Goal: Task Accomplishment & Management: Manage account settings

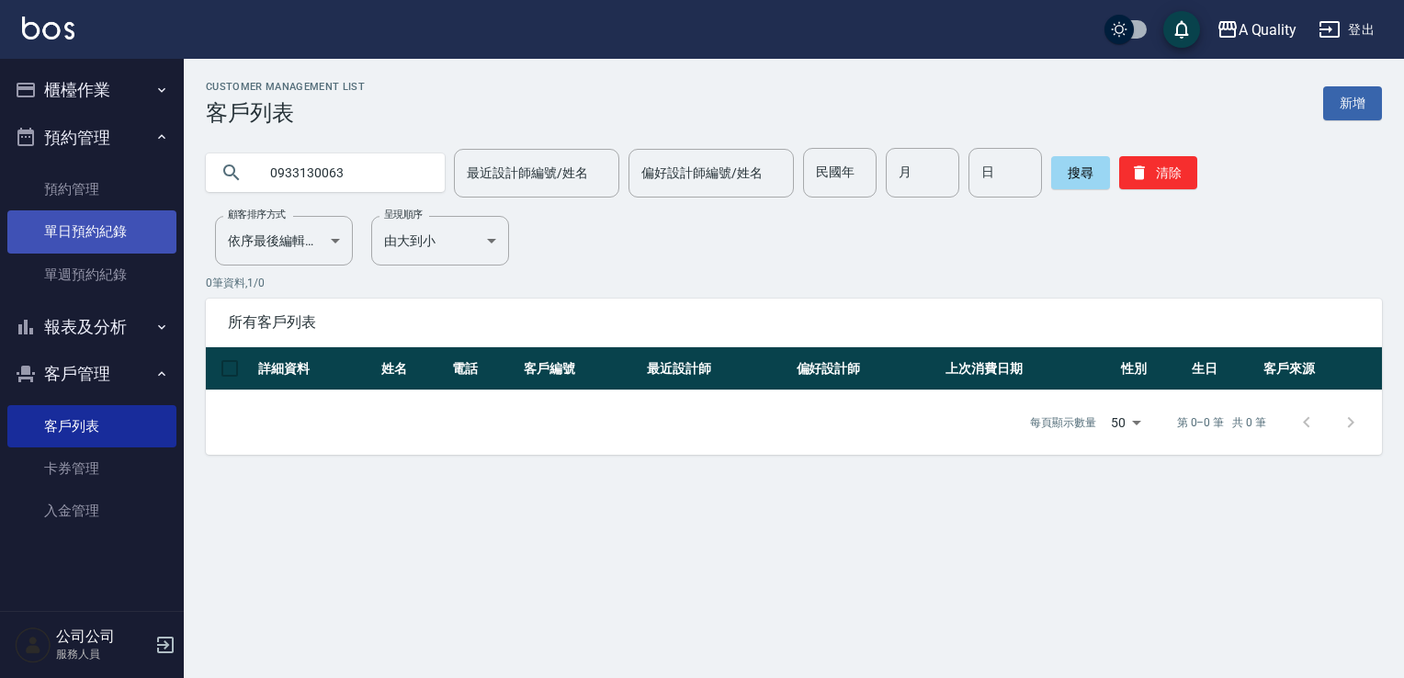
click at [65, 242] on link "單日預約紀錄" at bounding box center [91, 231] width 169 height 42
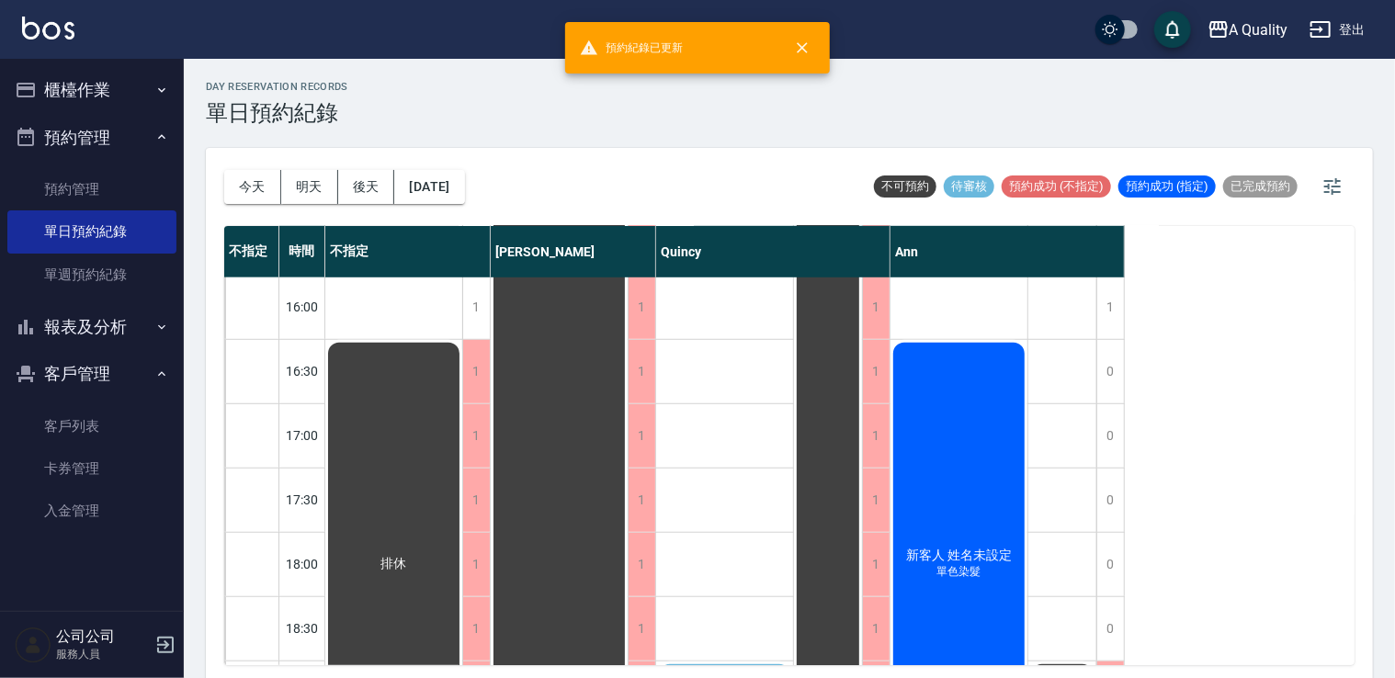
scroll to position [551, 0]
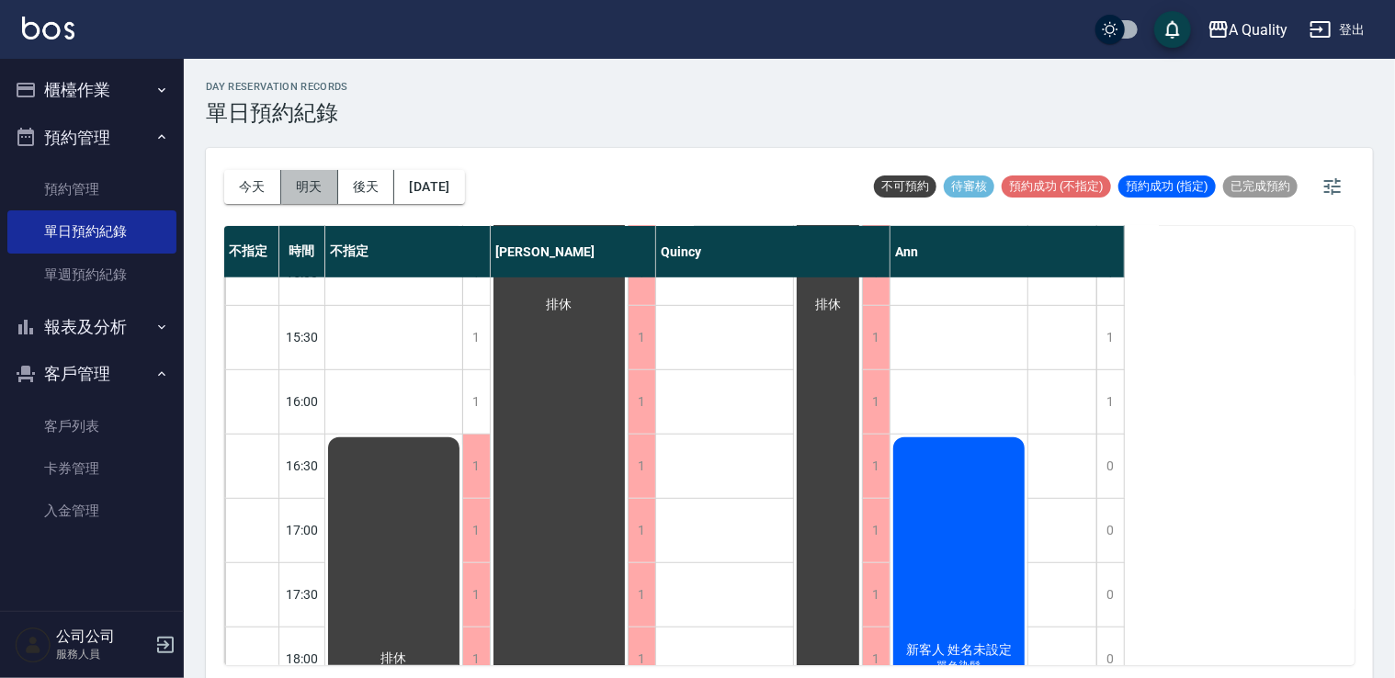
click at [305, 171] on button "明天" at bounding box center [309, 187] width 57 height 34
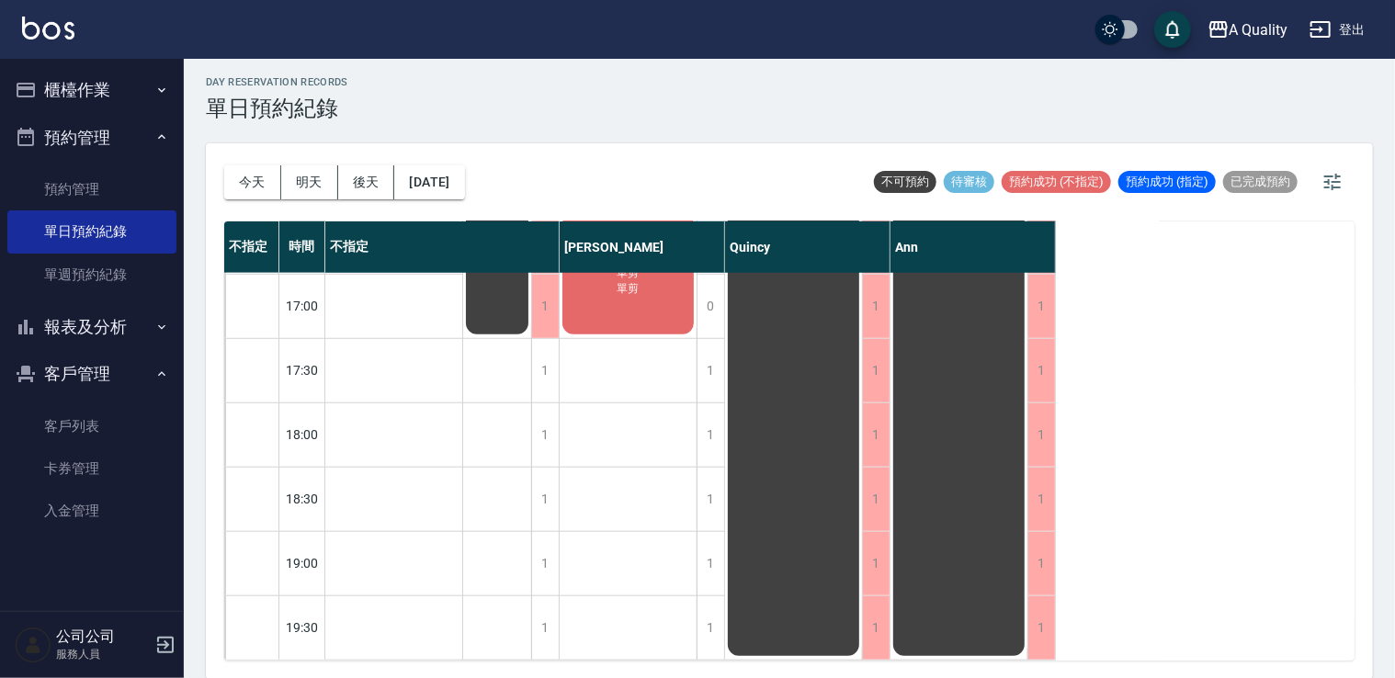
scroll to position [784, 0]
click at [464, 172] on button "[DATE]" at bounding box center [429, 182] width 70 height 34
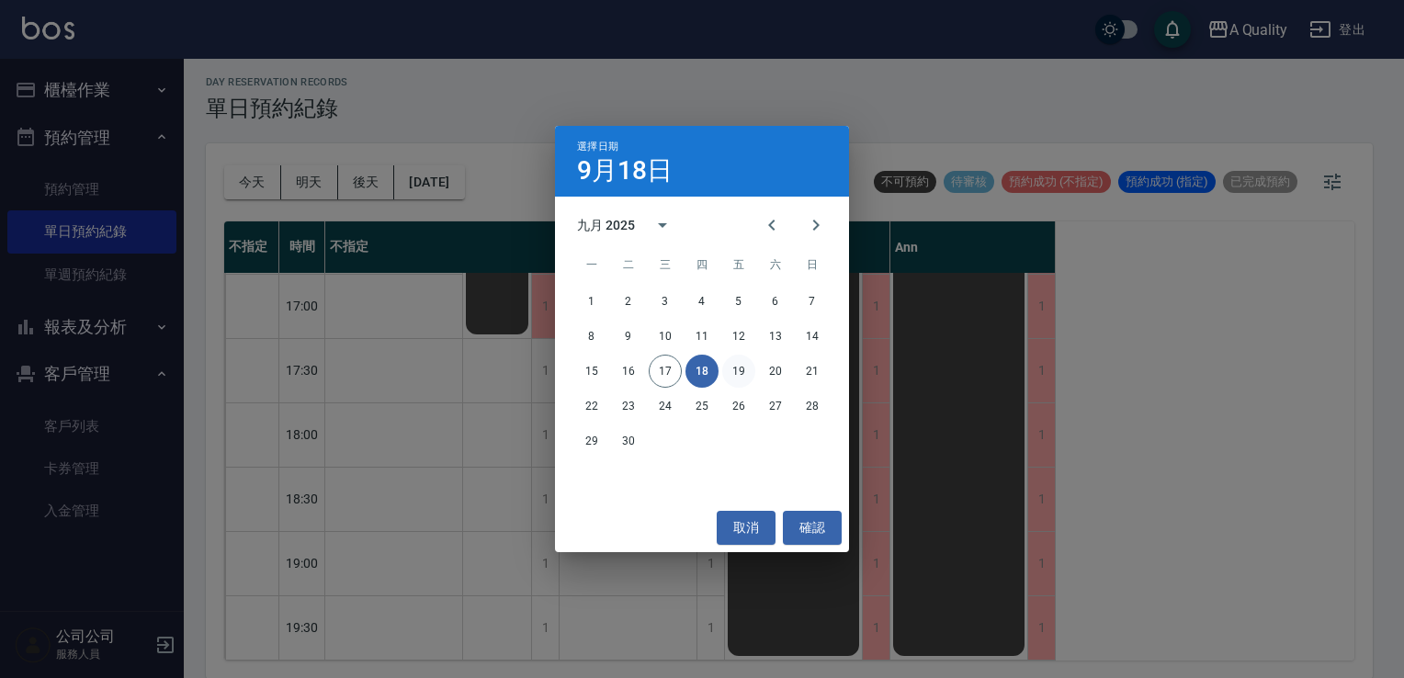
click at [745, 369] on button "19" at bounding box center [738, 371] width 33 height 33
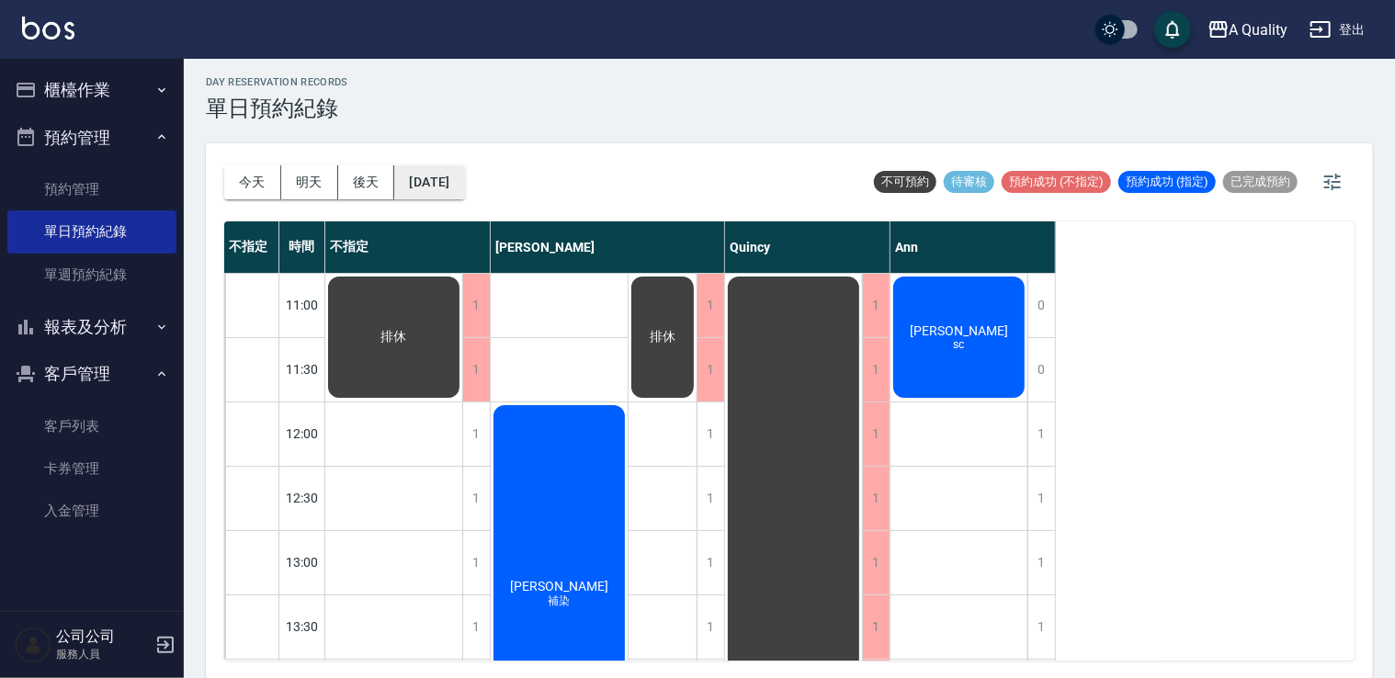
click at [455, 172] on button "[DATE]" at bounding box center [429, 182] width 70 height 34
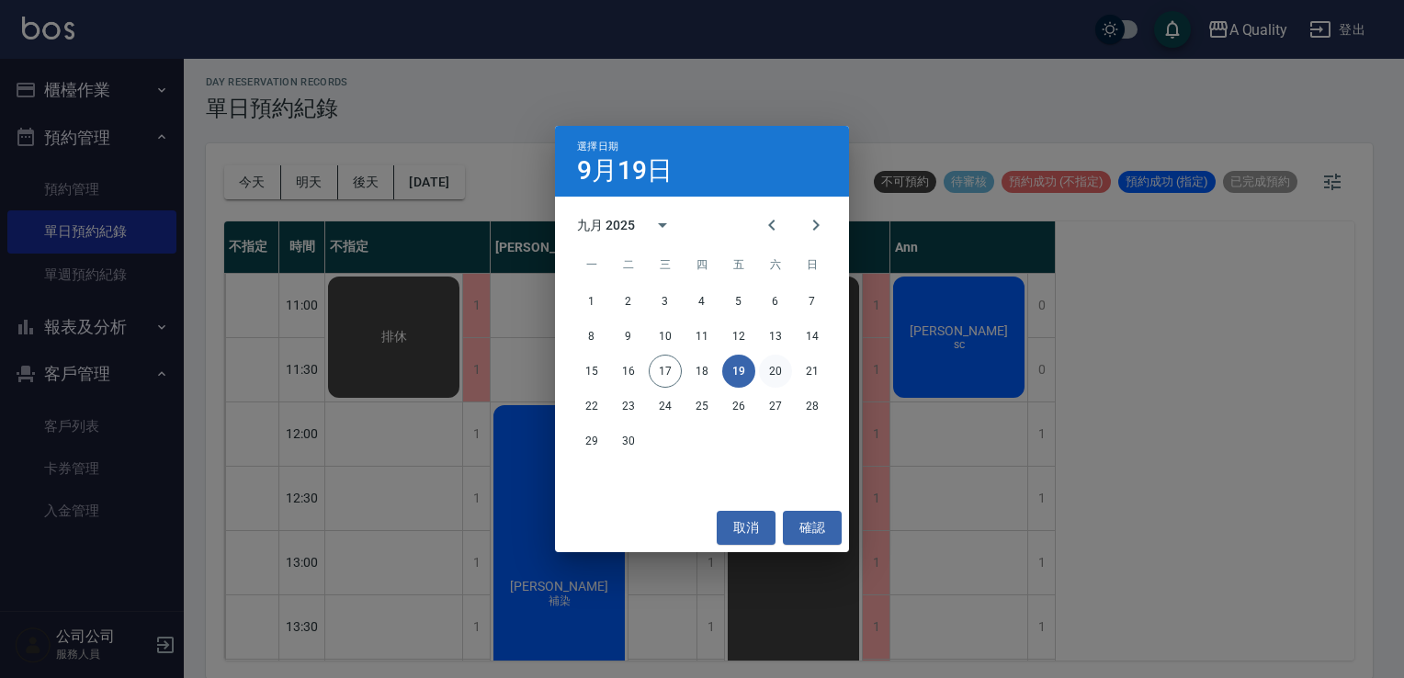
click at [770, 371] on button "20" at bounding box center [775, 371] width 33 height 33
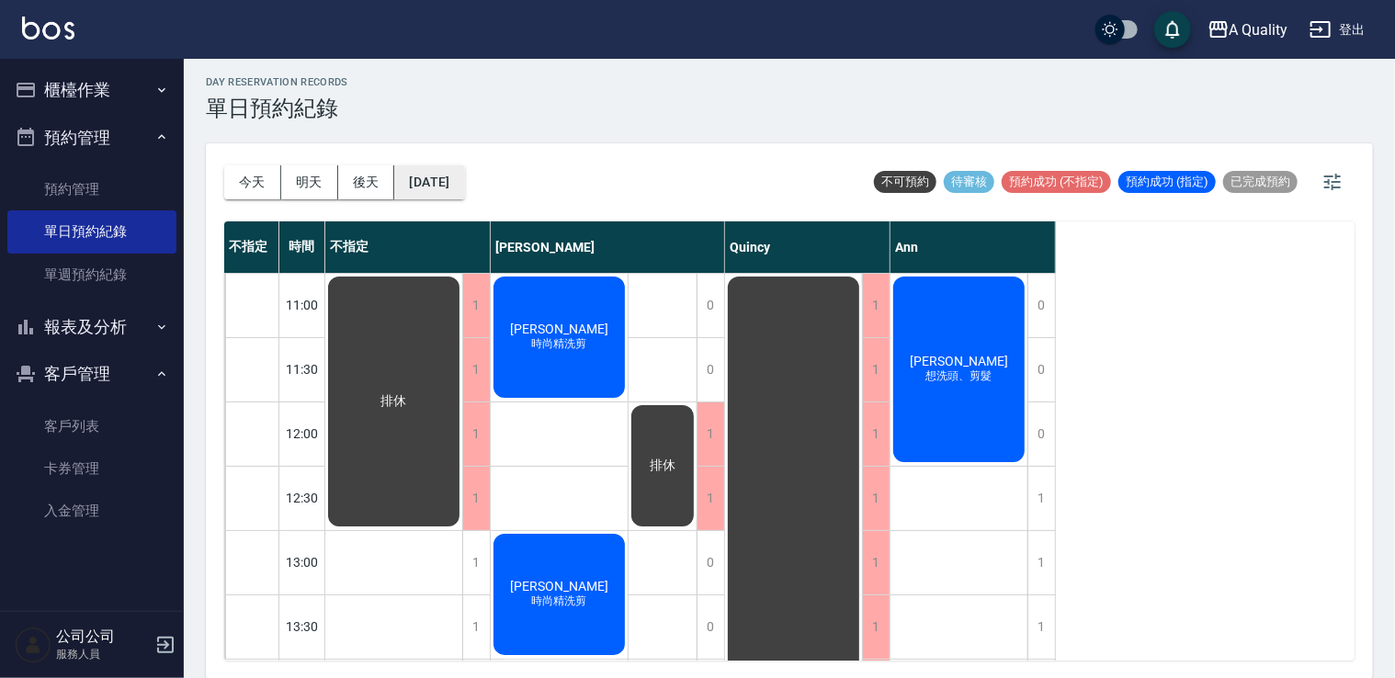
click at [461, 181] on button "[DATE]" at bounding box center [429, 182] width 70 height 34
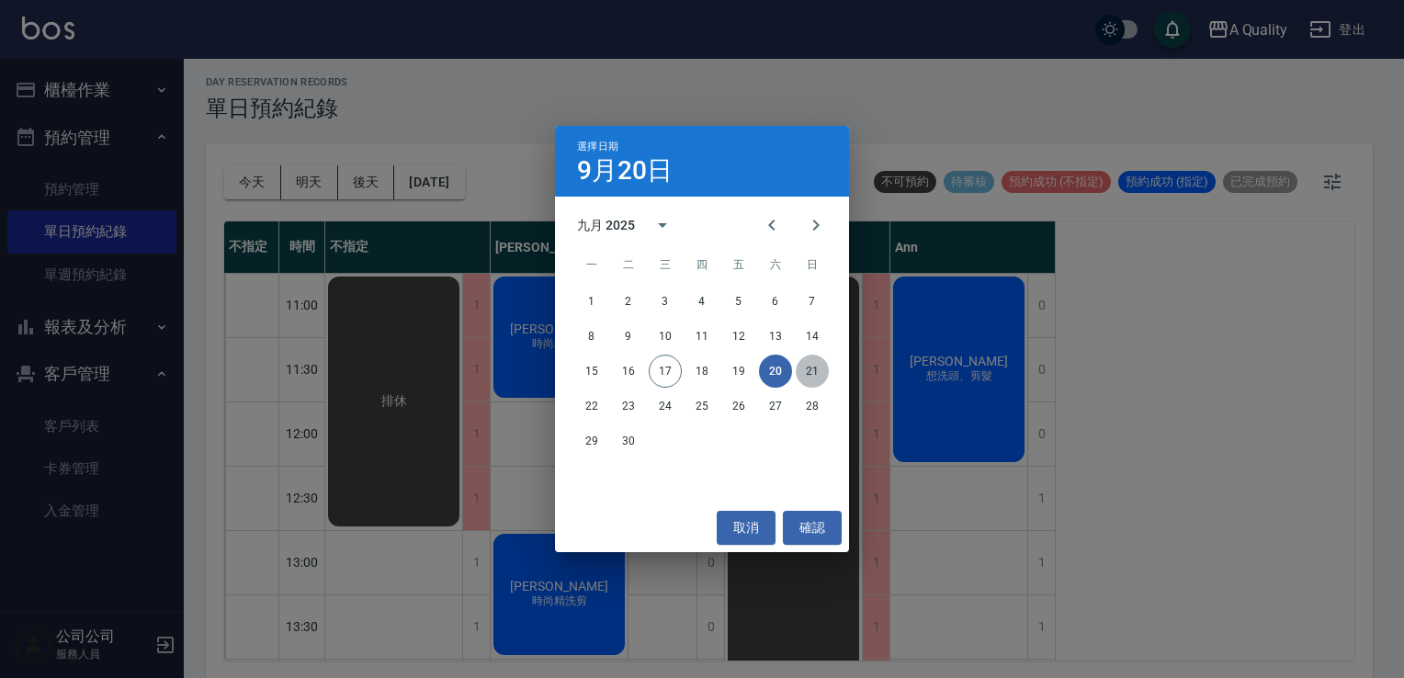
click at [807, 369] on button "21" at bounding box center [812, 371] width 33 height 33
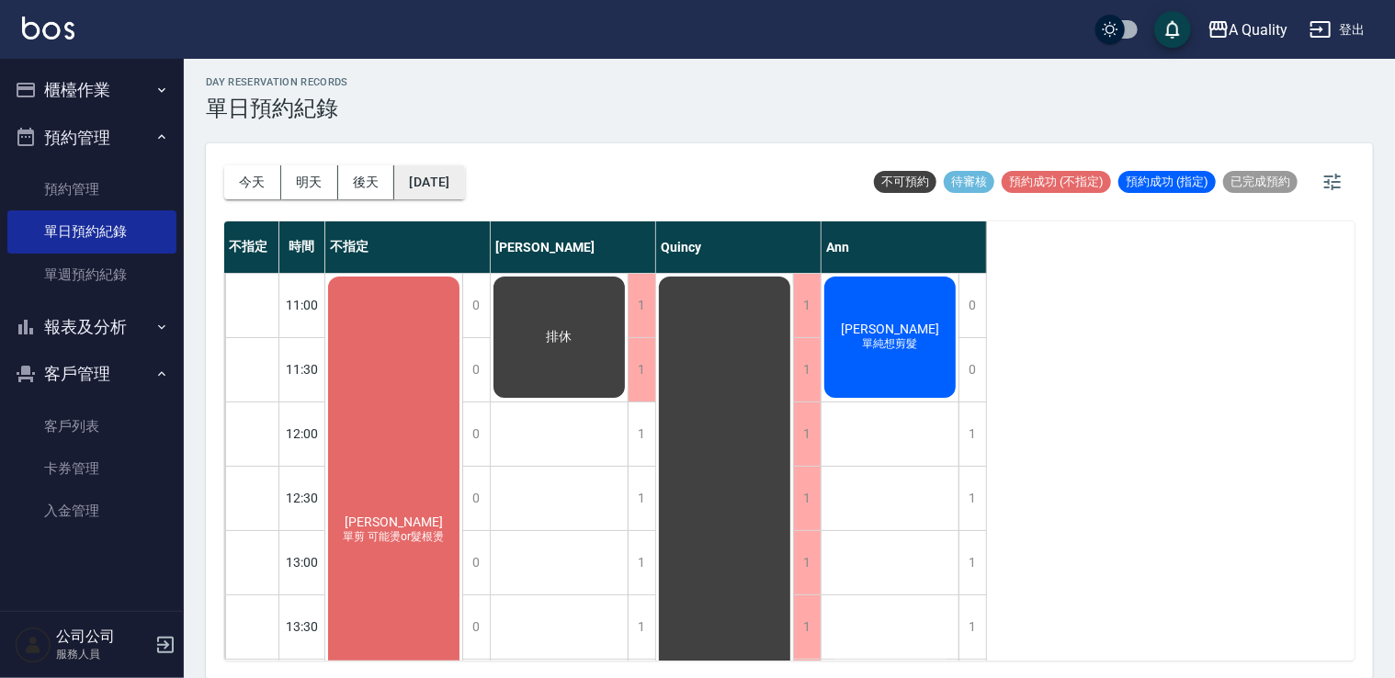
click at [443, 175] on button "[DATE]" at bounding box center [429, 182] width 70 height 34
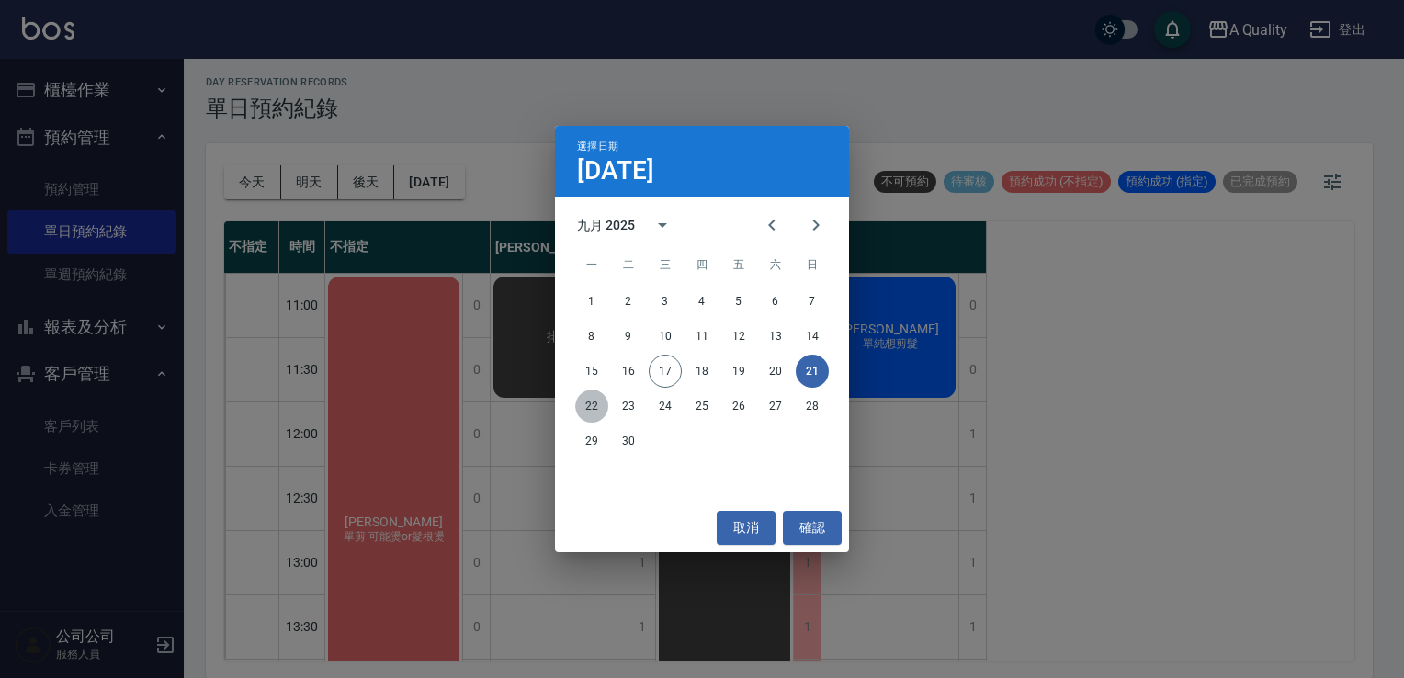
click at [597, 406] on button "22" at bounding box center [591, 406] width 33 height 33
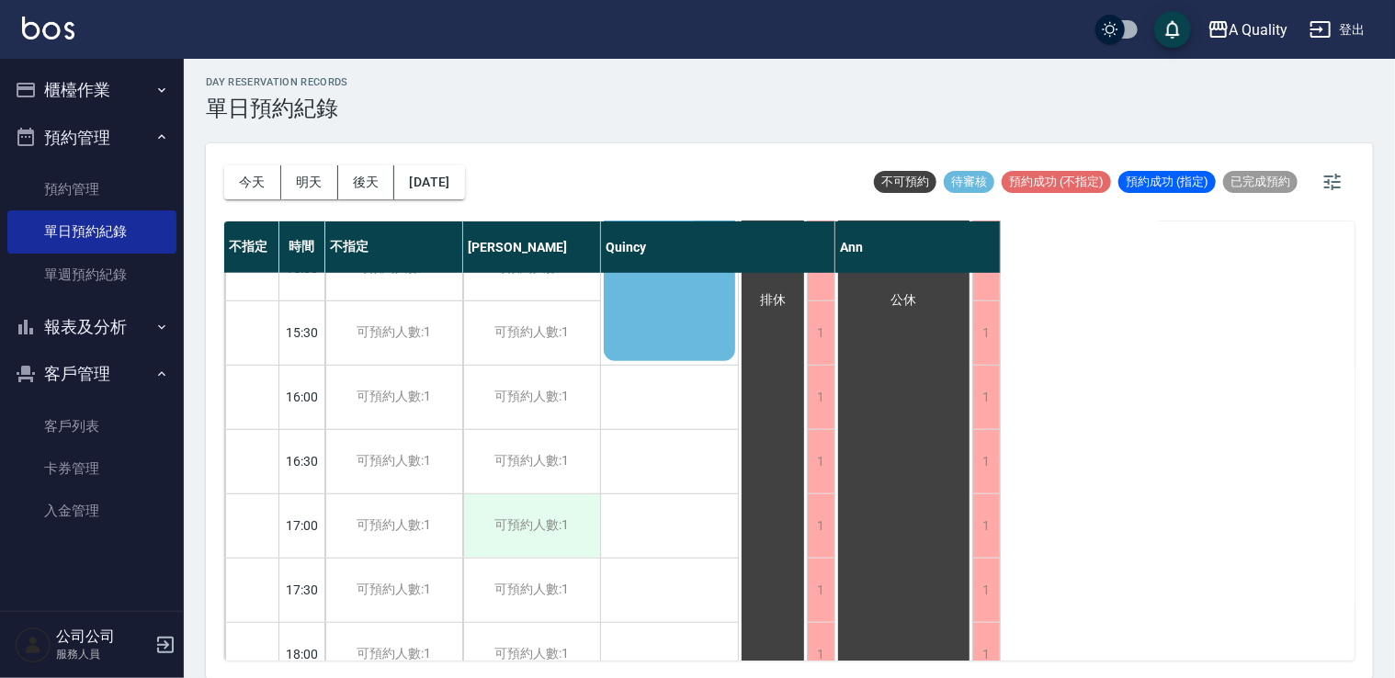
scroll to position [784, 0]
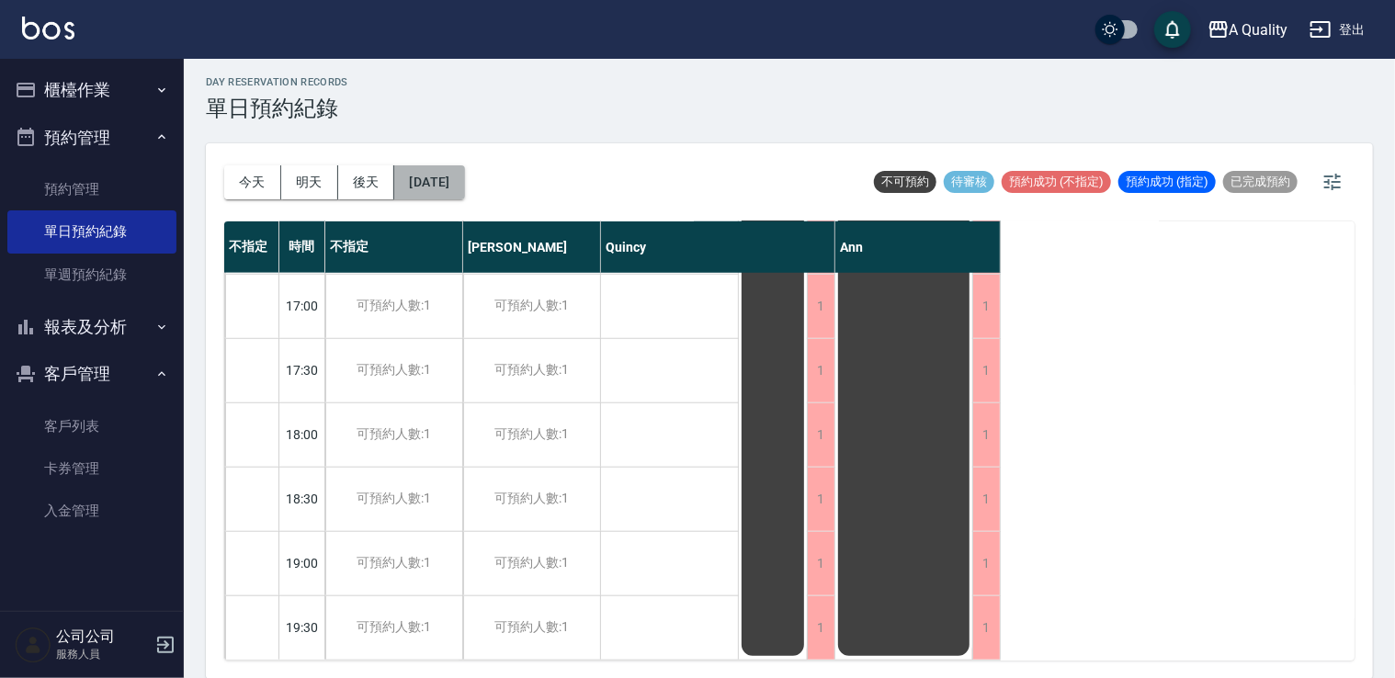
click at [449, 175] on button "[DATE]" at bounding box center [429, 182] width 70 height 34
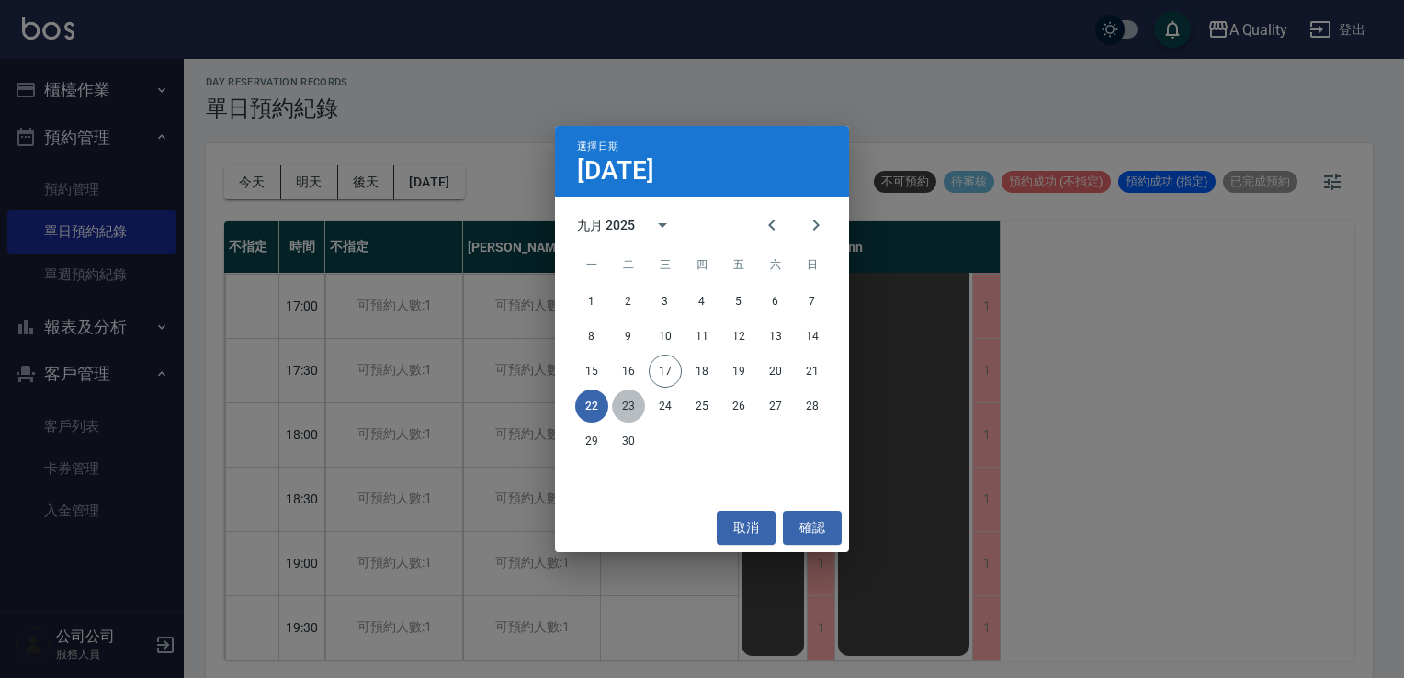
click at [628, 412] on button "23" at bounding box center [628, 406] width 33 height 33
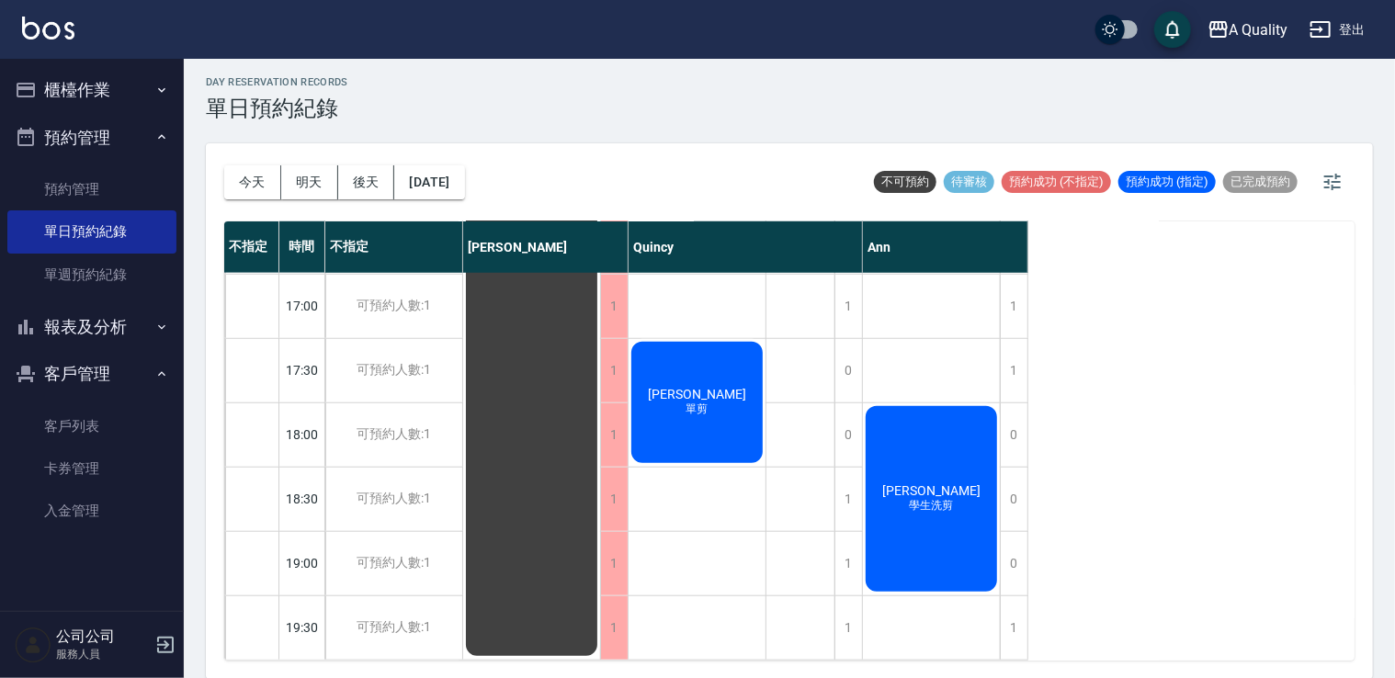
scroll to position [784, 0]
click at [464, 182] on button "[DATE]" at bounding box center [429, 182] width 70 height 34
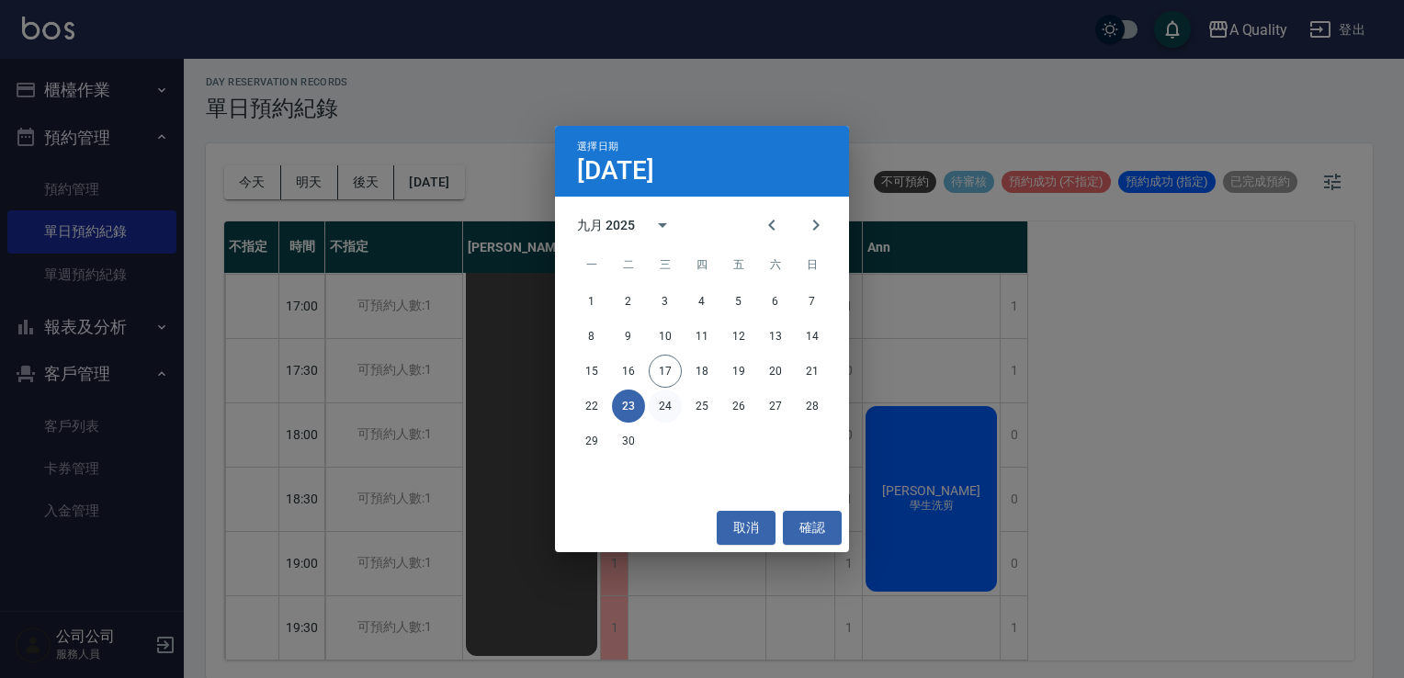
click at [676, 407] on button "24" at bounding box center [665, 406] width 33 height 33
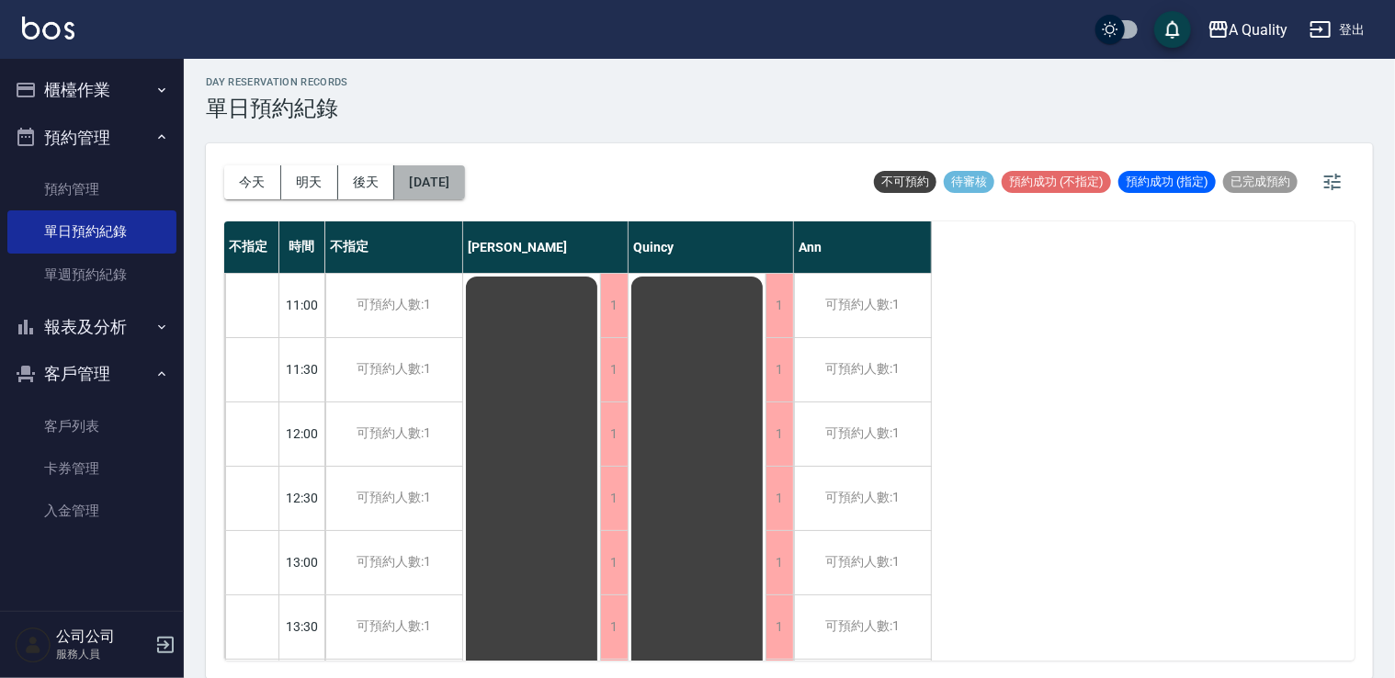
click at [464, 195] on button "[DATE]" at bounding box center [429, 182] width 70 height 34
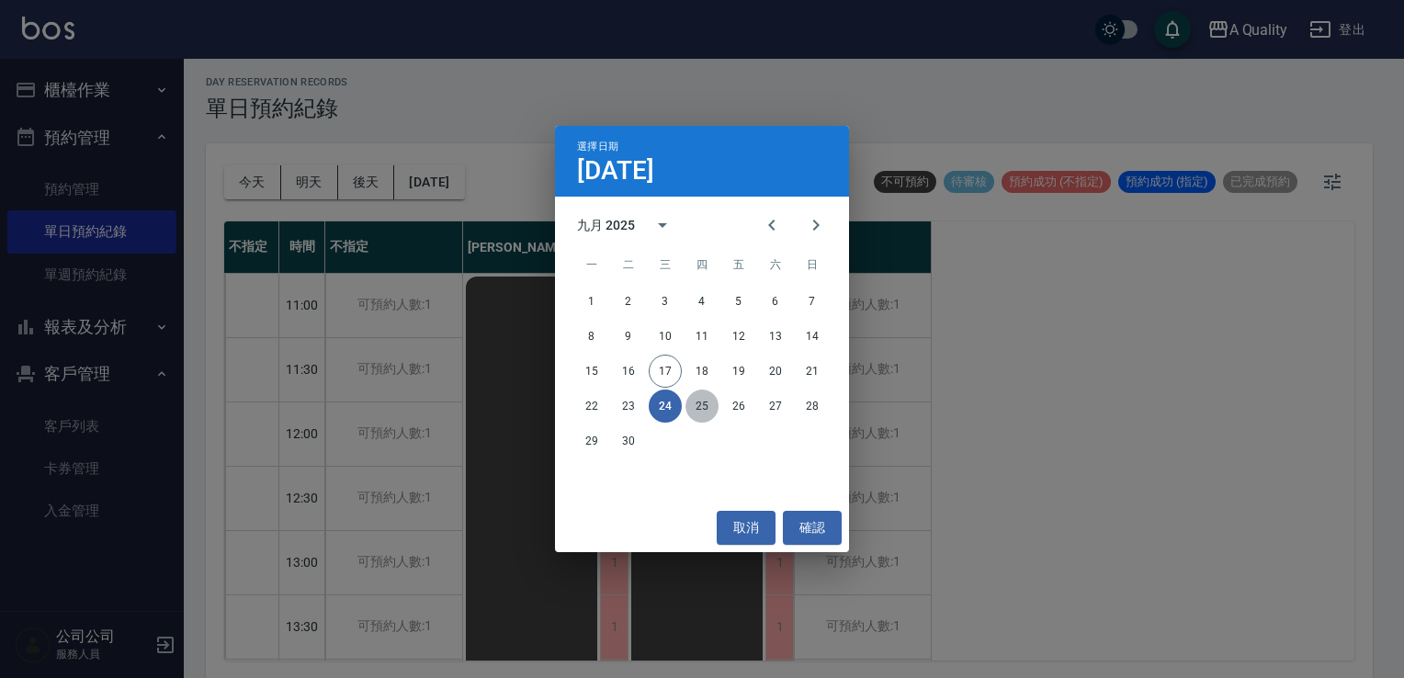
click at [707, 402] on button "25" at bounding box center [701, 406] width 33 height 33
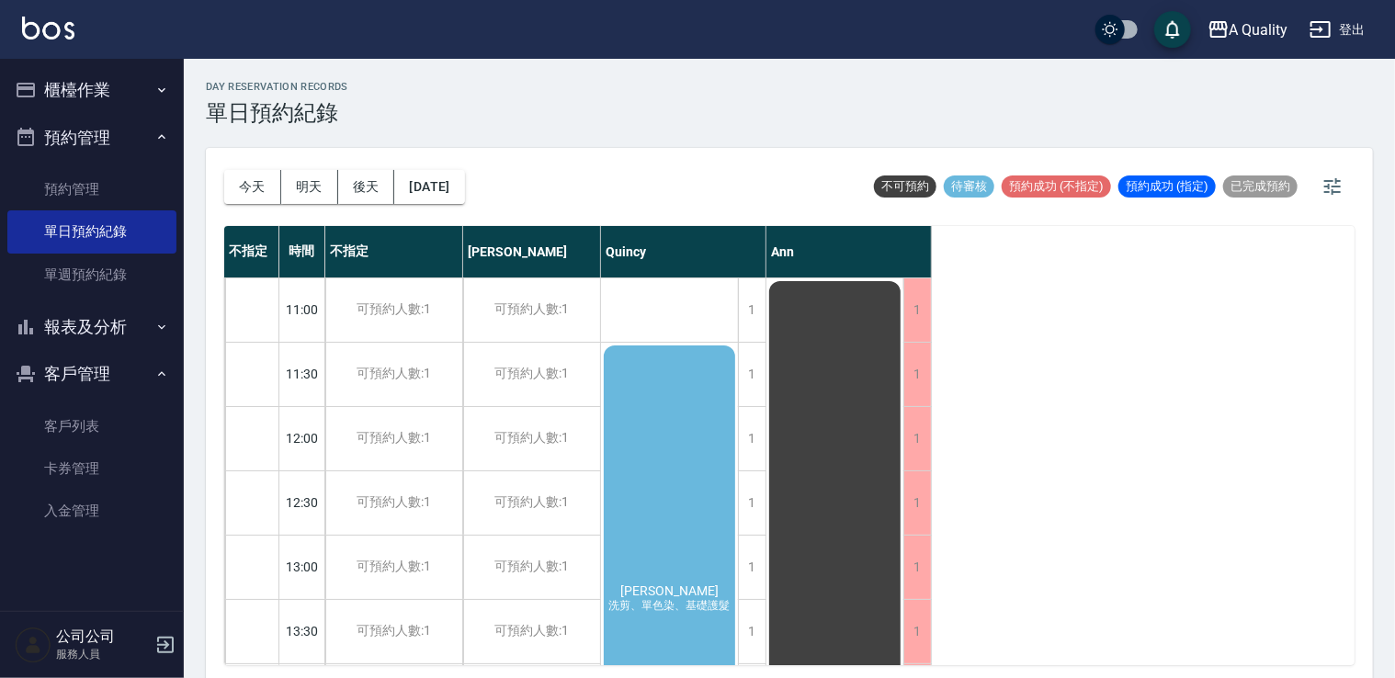
scroll to position [5, 0]
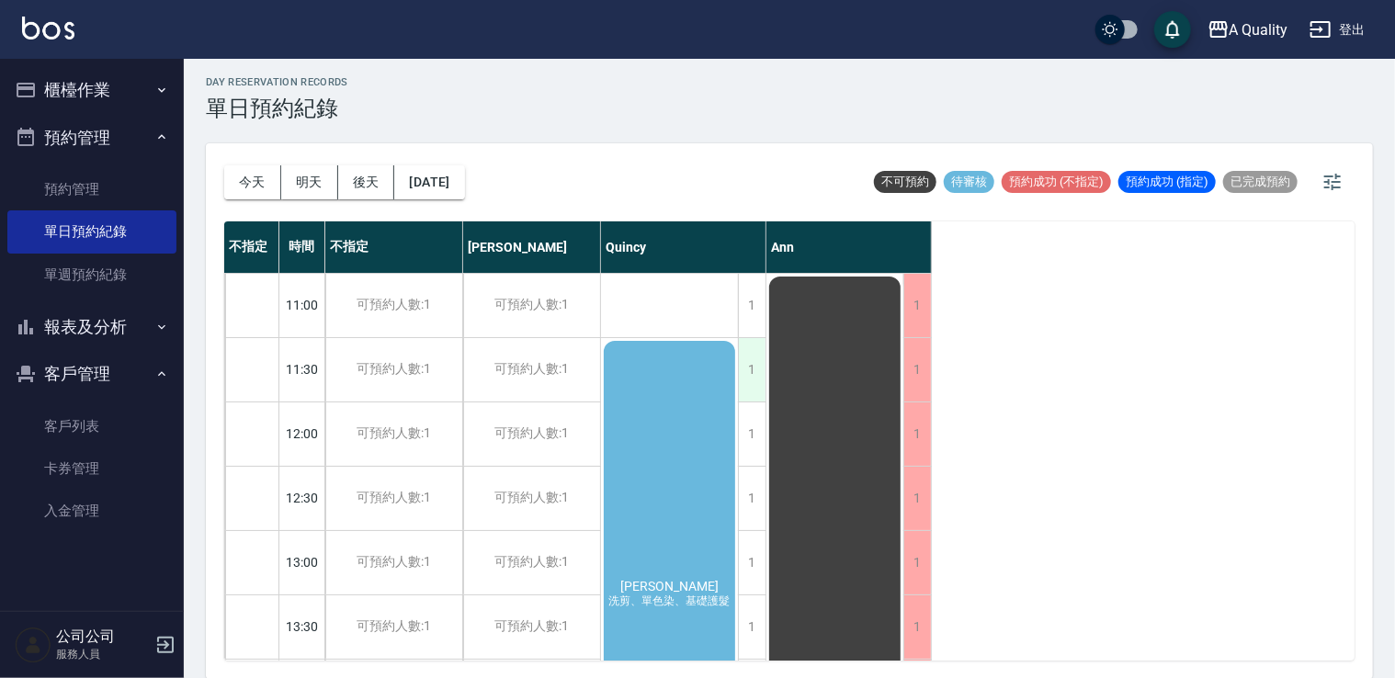
click at [749, 368] on div "1" at bounding box center [752, 369] width 28 height 63
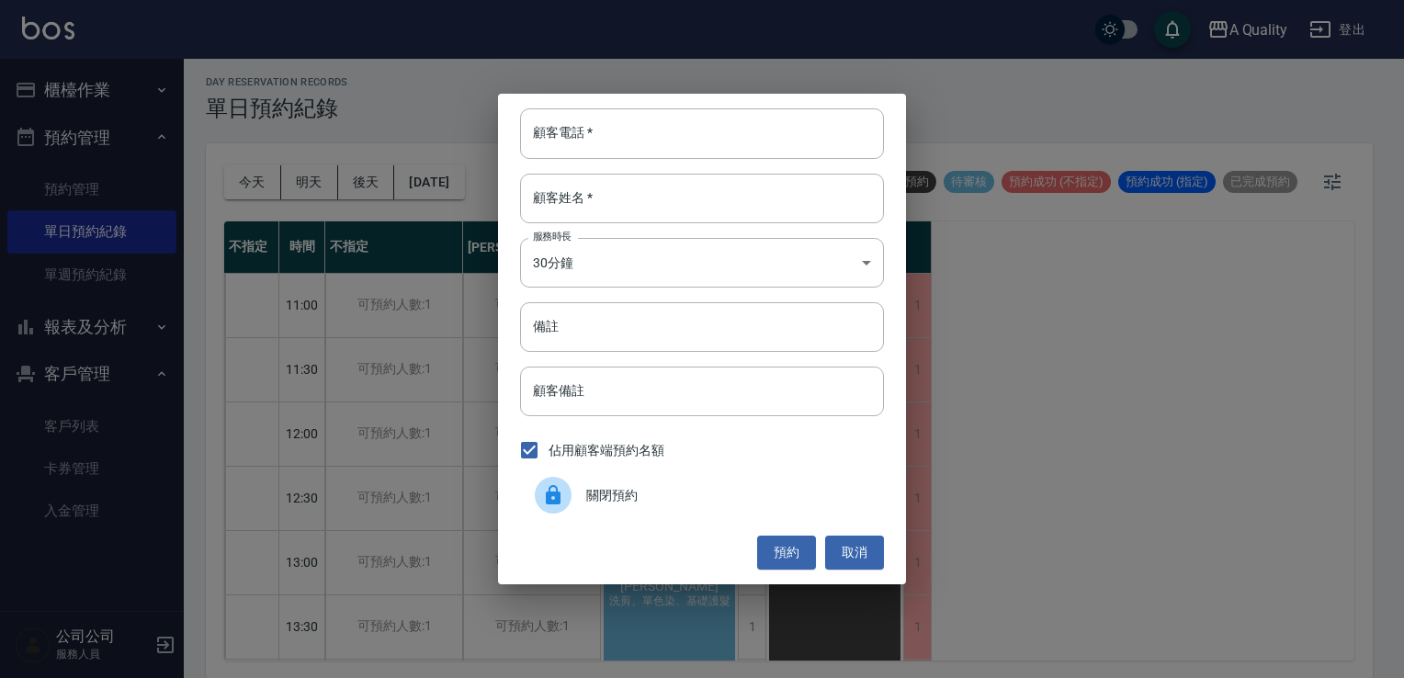
click at [614, 502] on span "關閉預約" at bounding box center [727, 495] width 283 height 19
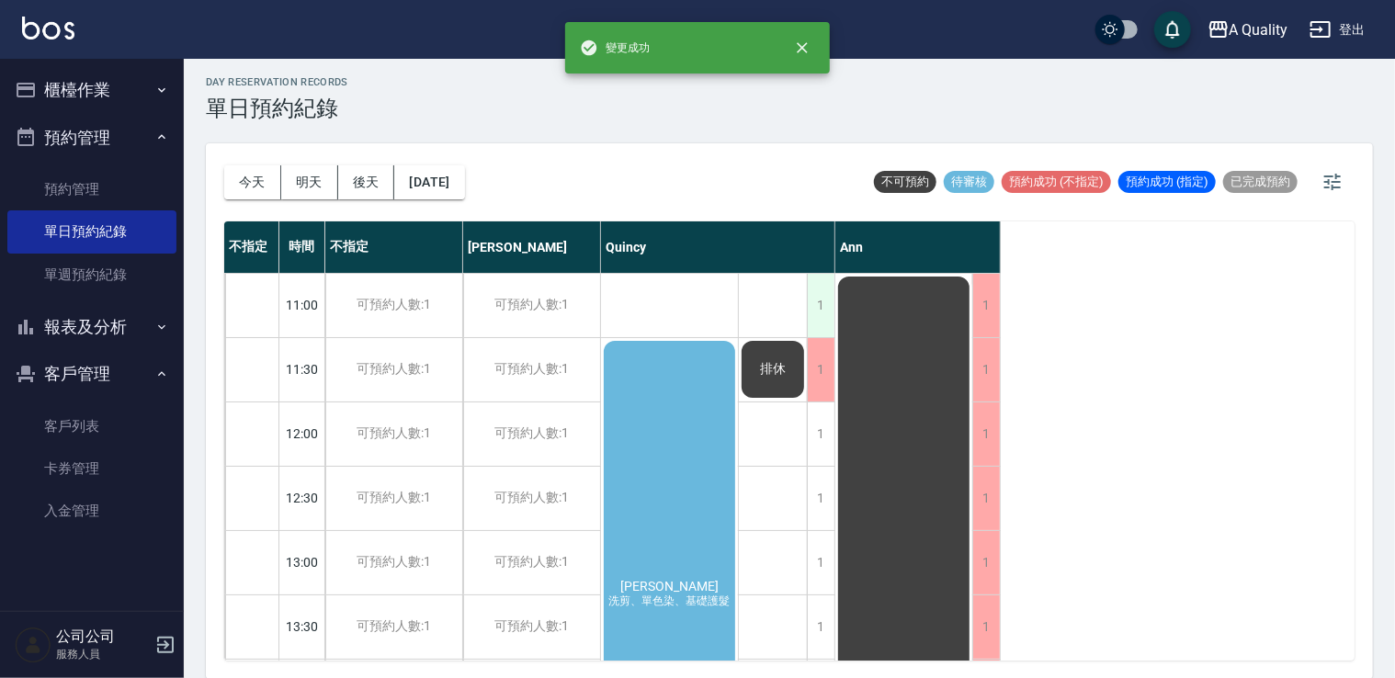
click at [814, 303] on div "1" at bounding box center [821, 305] width 28 height 63
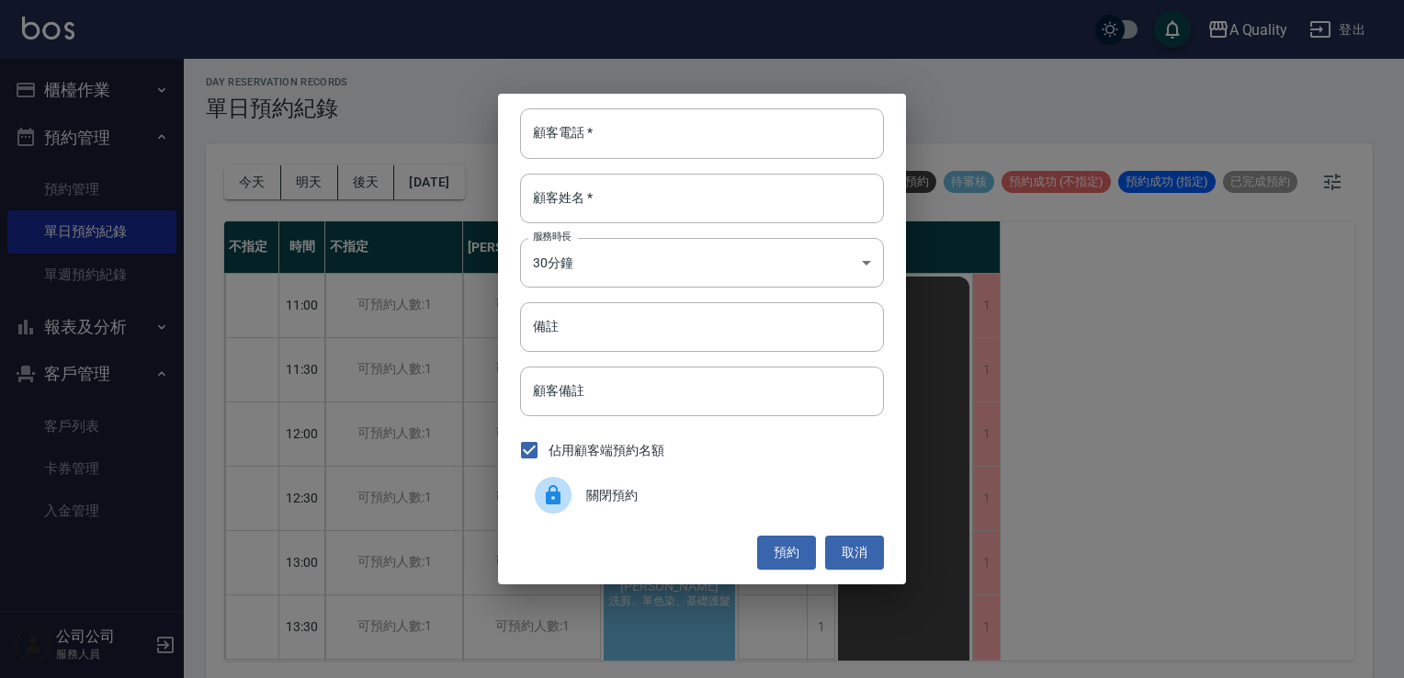
click at [655, 493] on span "關閉預約" at bounding box center [727, 495] width 283 height 19
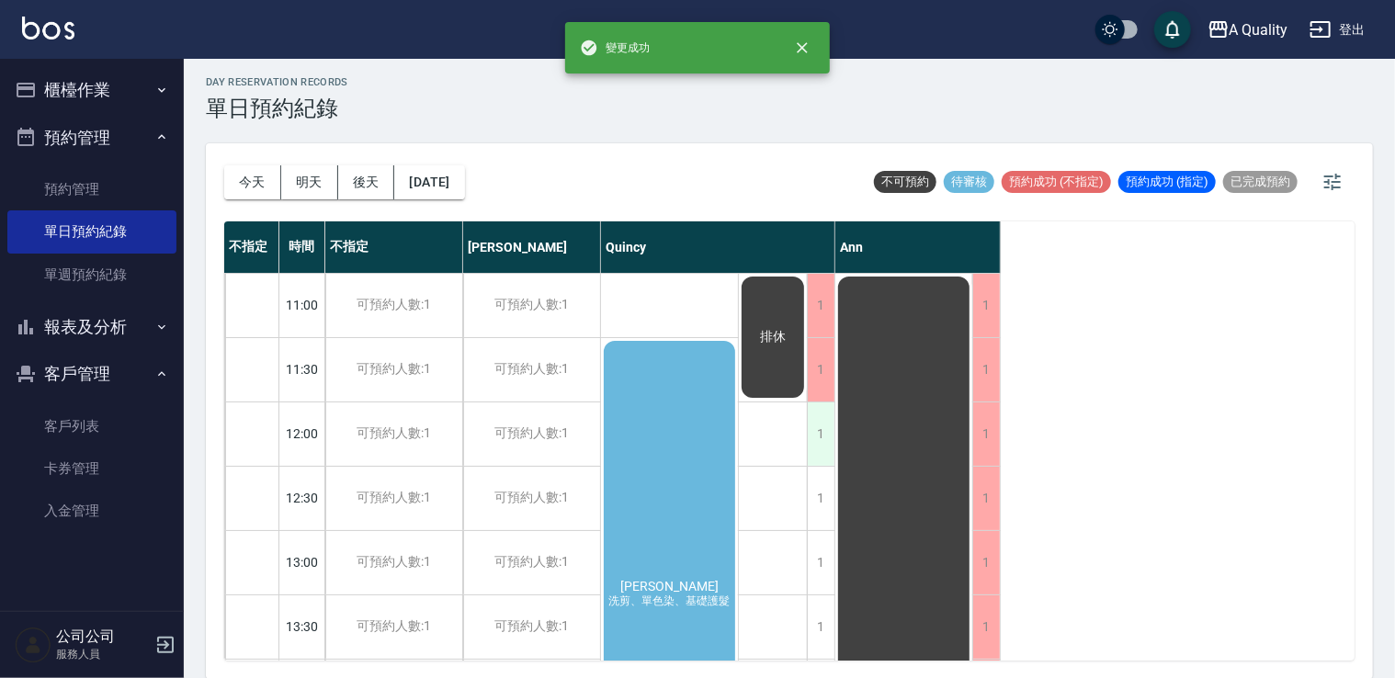
click at [827, 440] on div "1" at bounding box center [821, 433] width 28 height 63
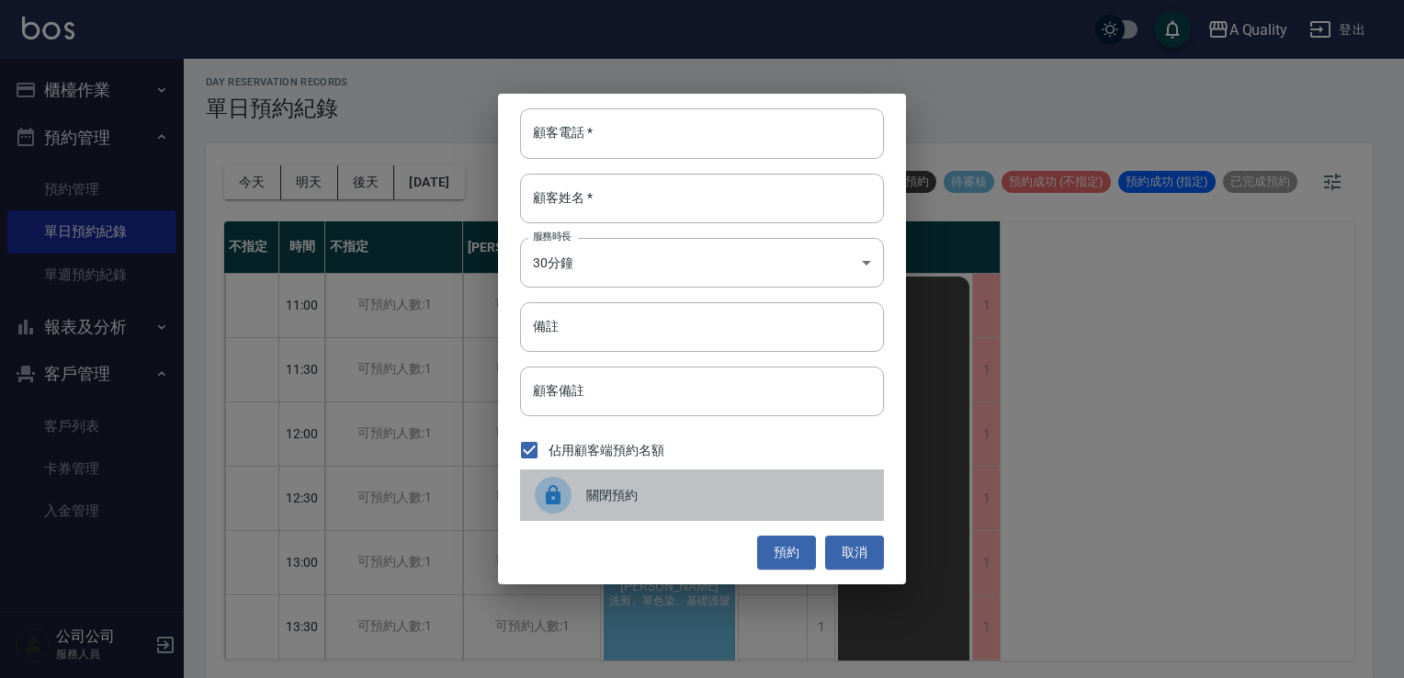
click at [595, 494] on span "關閉預約" at bounding box center [727, 495] width 283 height 19
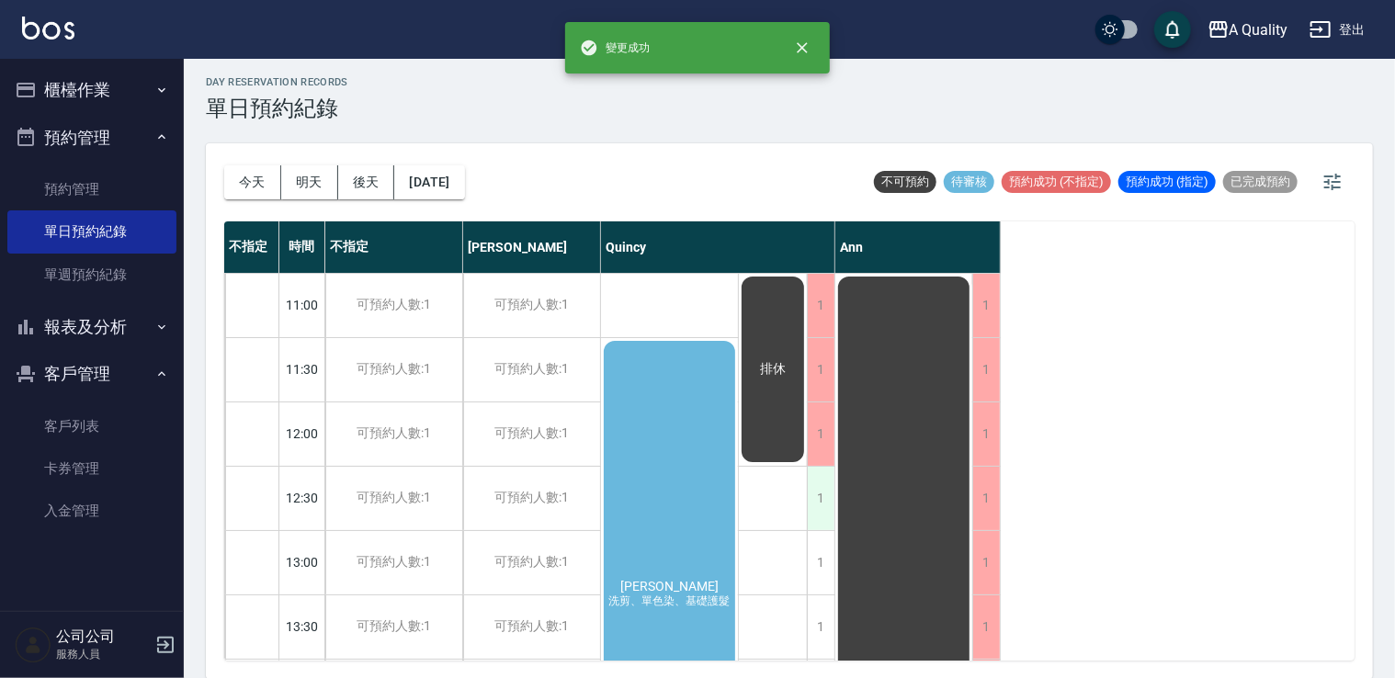
click at [813, 500] on div "1" at bounding box center [821, 498] width 28 height 63
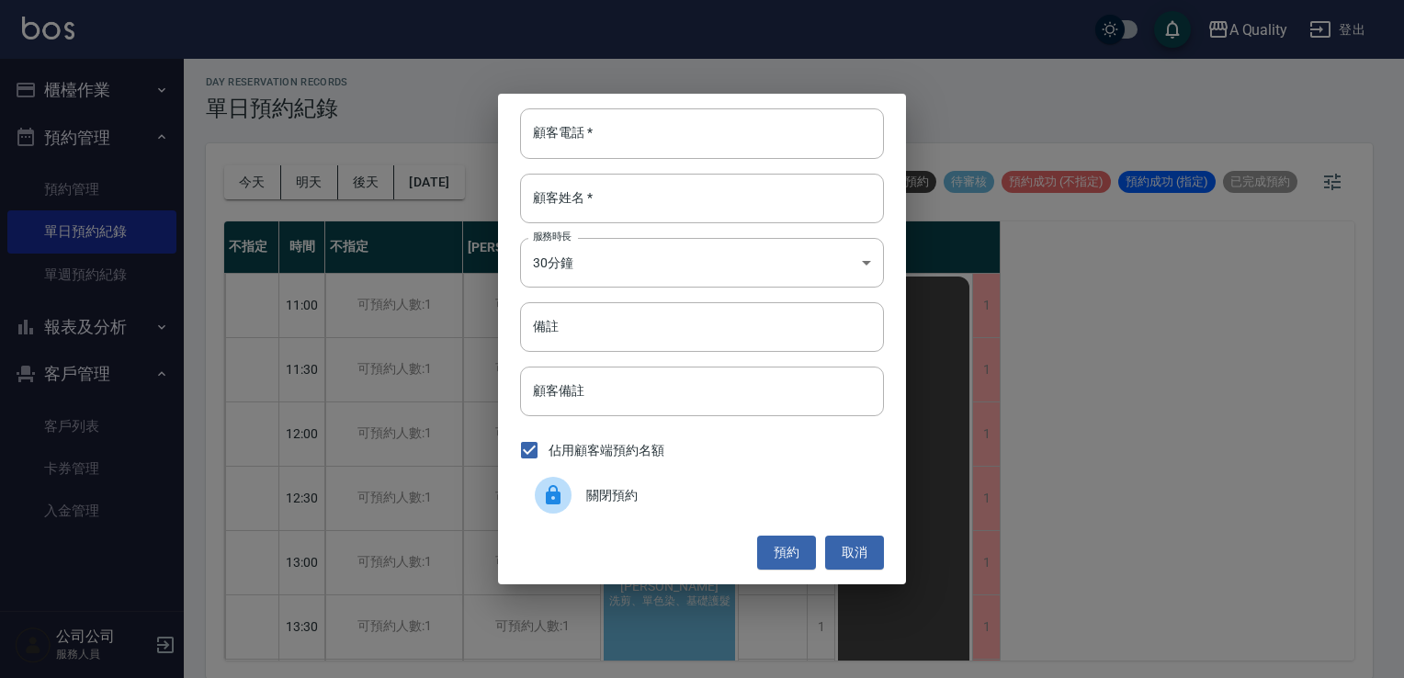
drag, startPoint x: 679, startPoint y: 487, endPoint x: 718, endPoint y: 492, distance: 39.0
click at [691, 492] on span "關閉預約" at bounding box center [727, 495] width 283 height 19
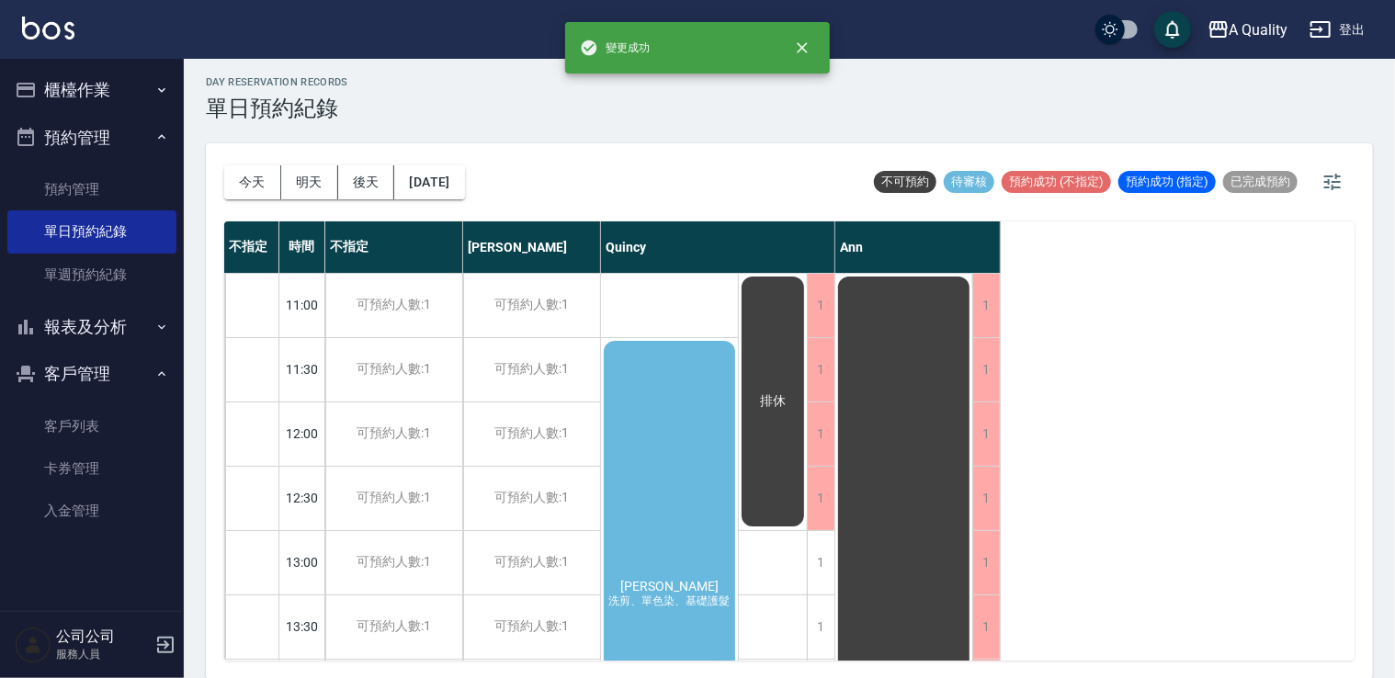
click at [816, 565] on div "1" at bounding box center [821, 562] width 28 height 63
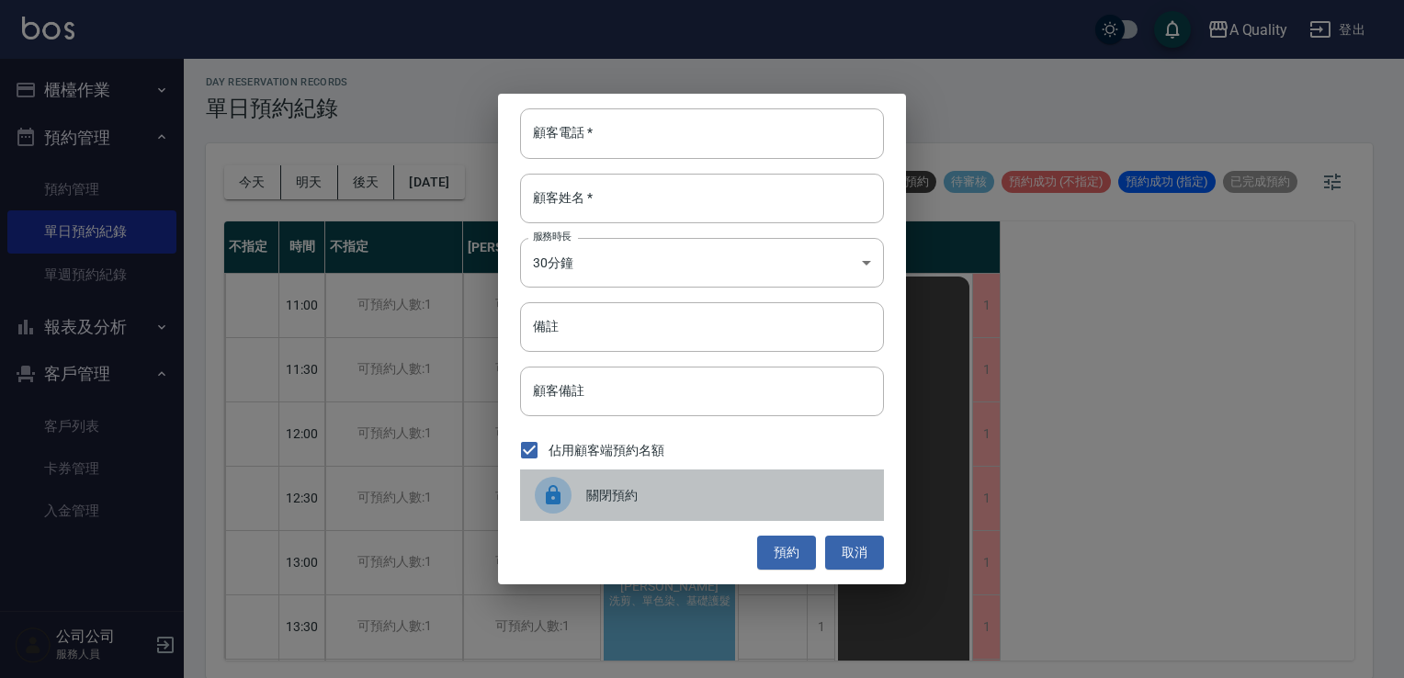
click at [639, 495] on span "關閉預約" at bounding box center [727, 495] width 283 height 19
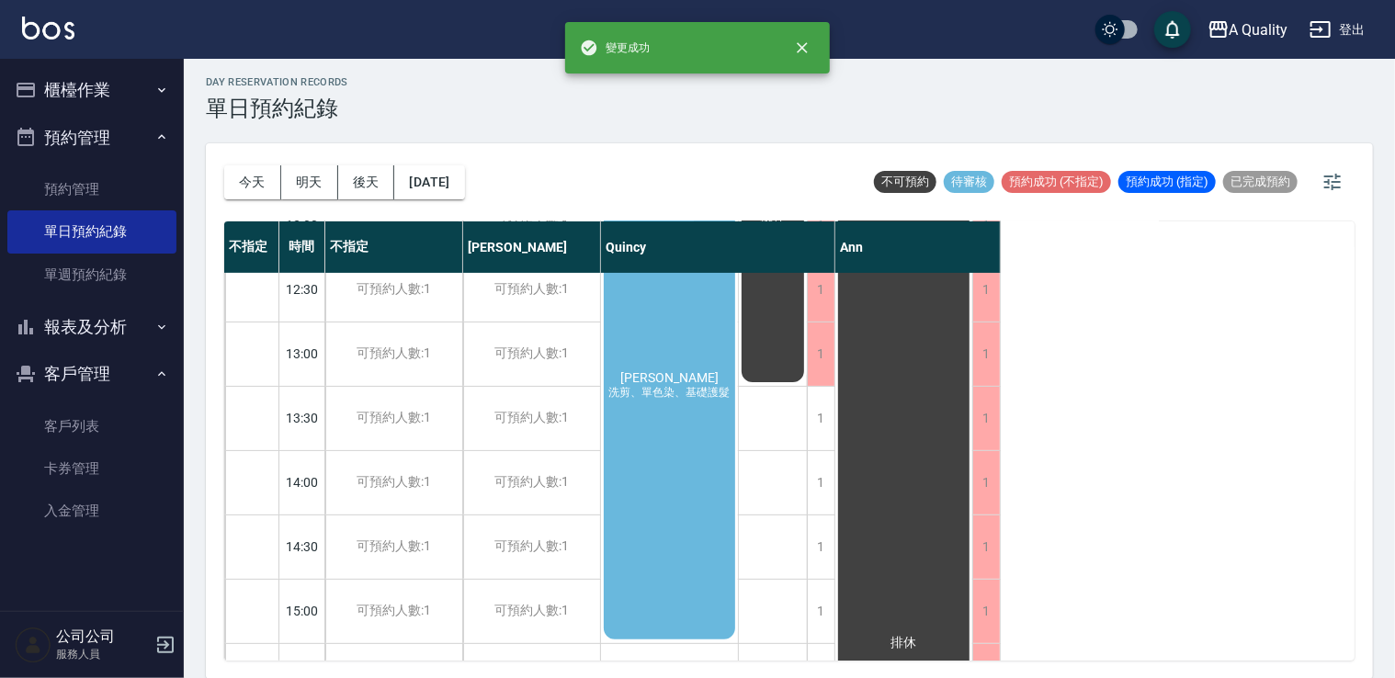
scroll to position [276, 0]
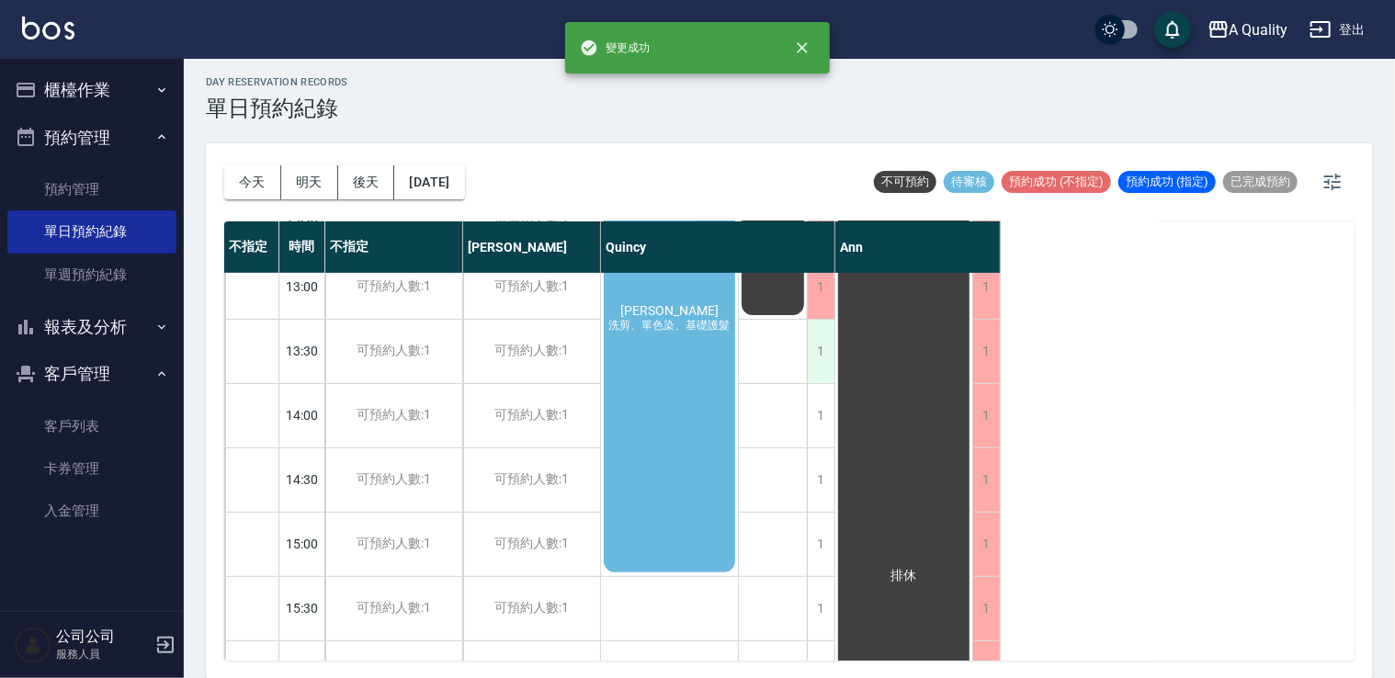
click at [820, 364] on div "1" at bounding box center [821, 351] width 28 height 63
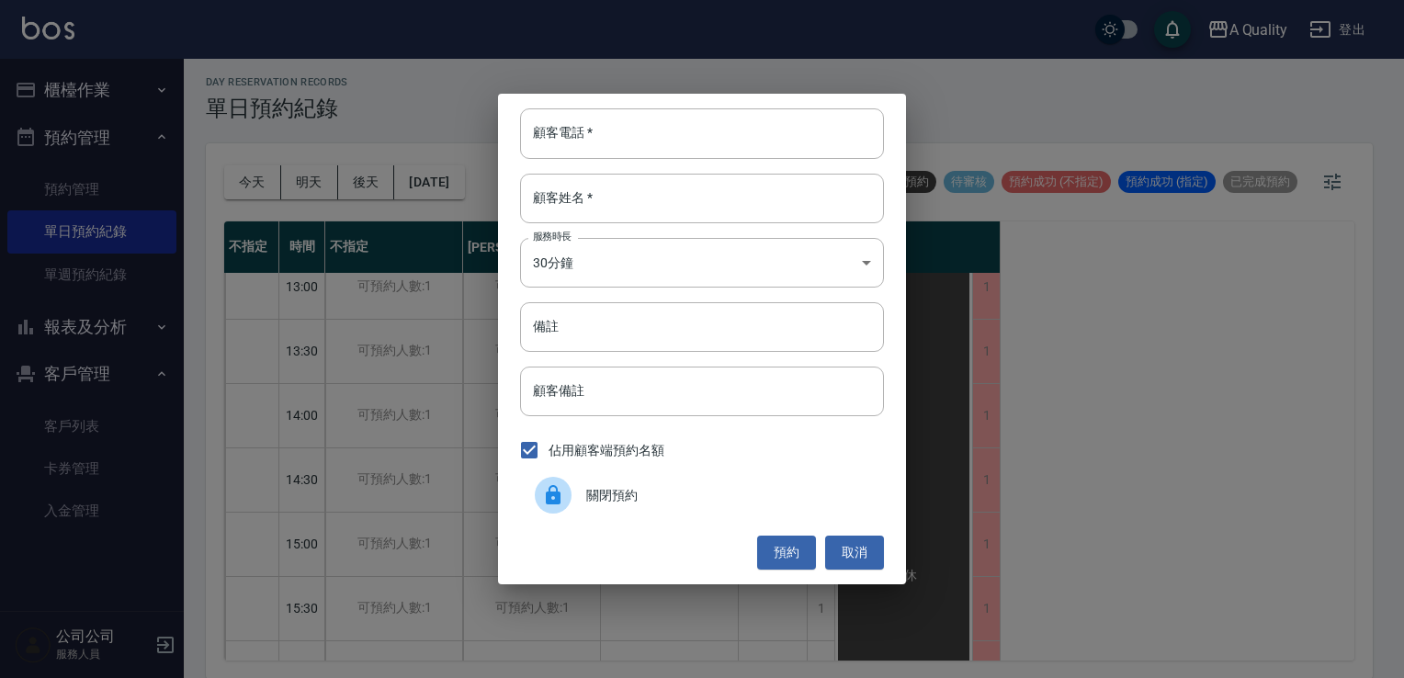
click at [594, 505] on div "關閉預約" at bounding box center [702, 495] width 364 height 51
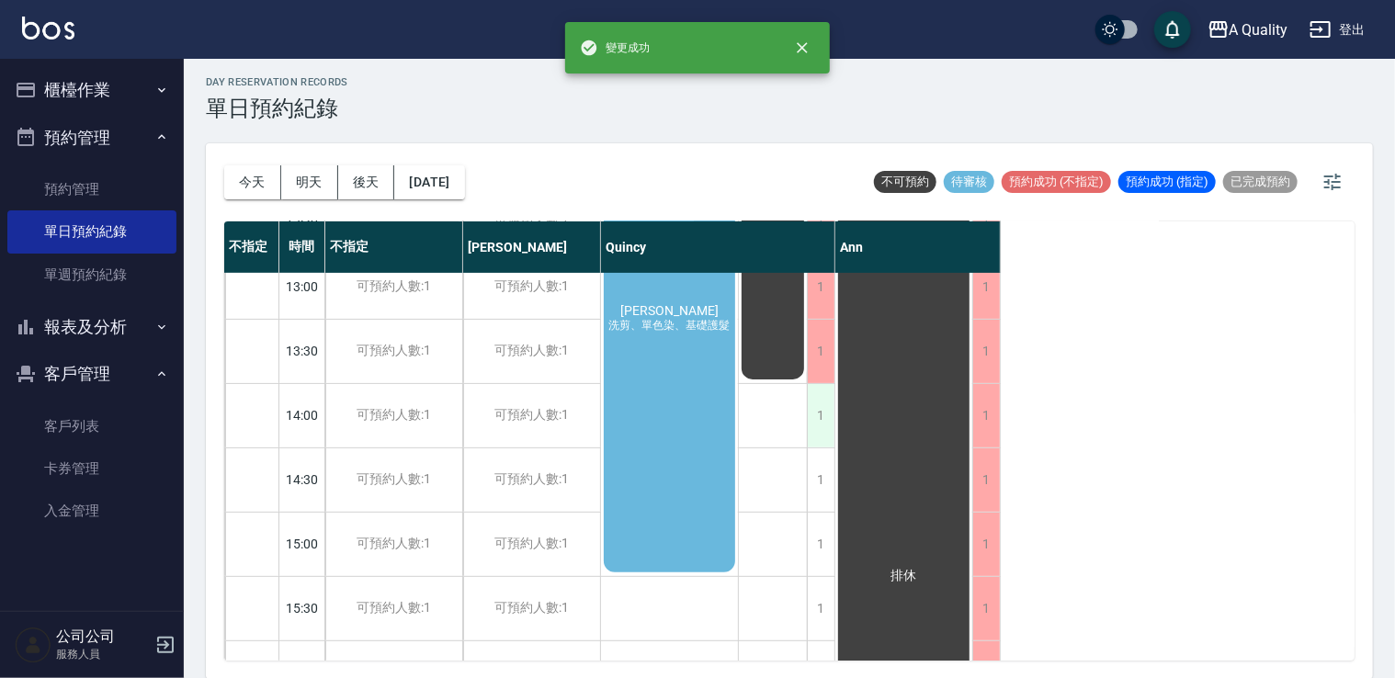
click at [826, 413] on div "1" at bounding box center [821, 415] width 28 height 63
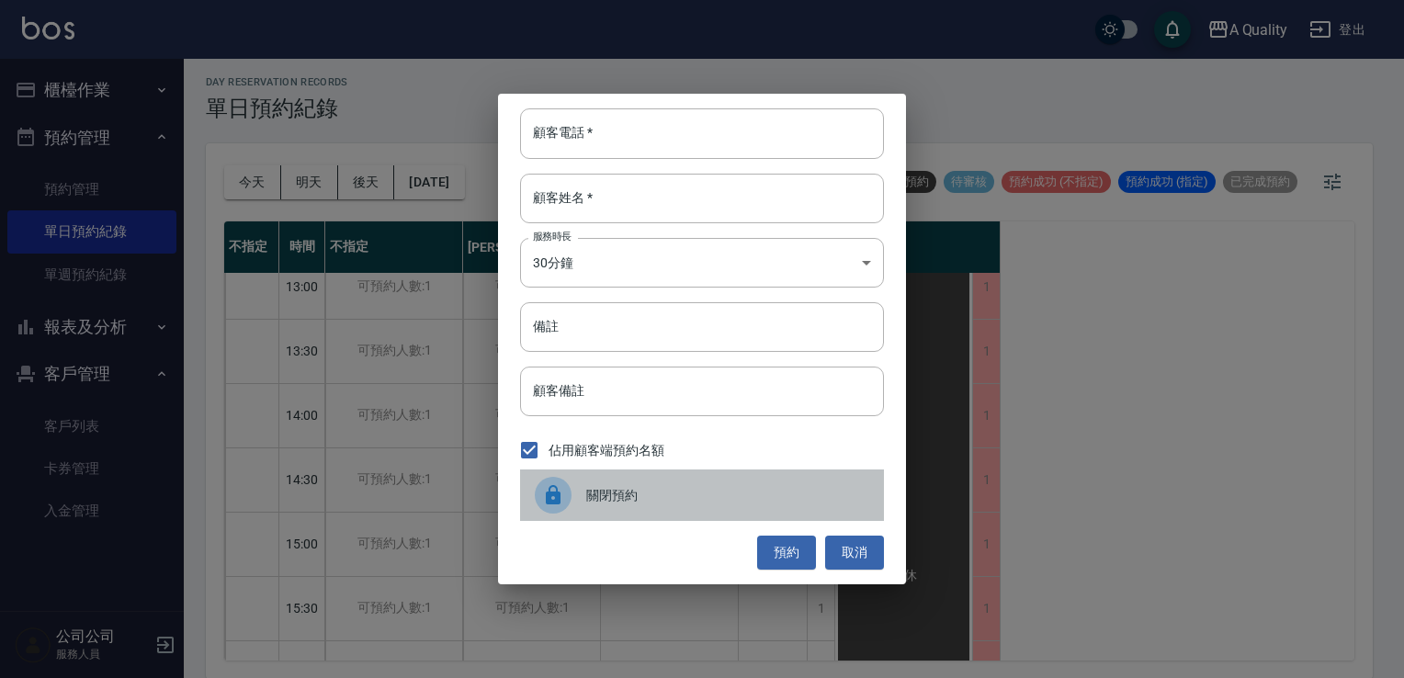
click at [630, 502] on span "關閉預約" at bounding box center [727, 495] width 283 height 19
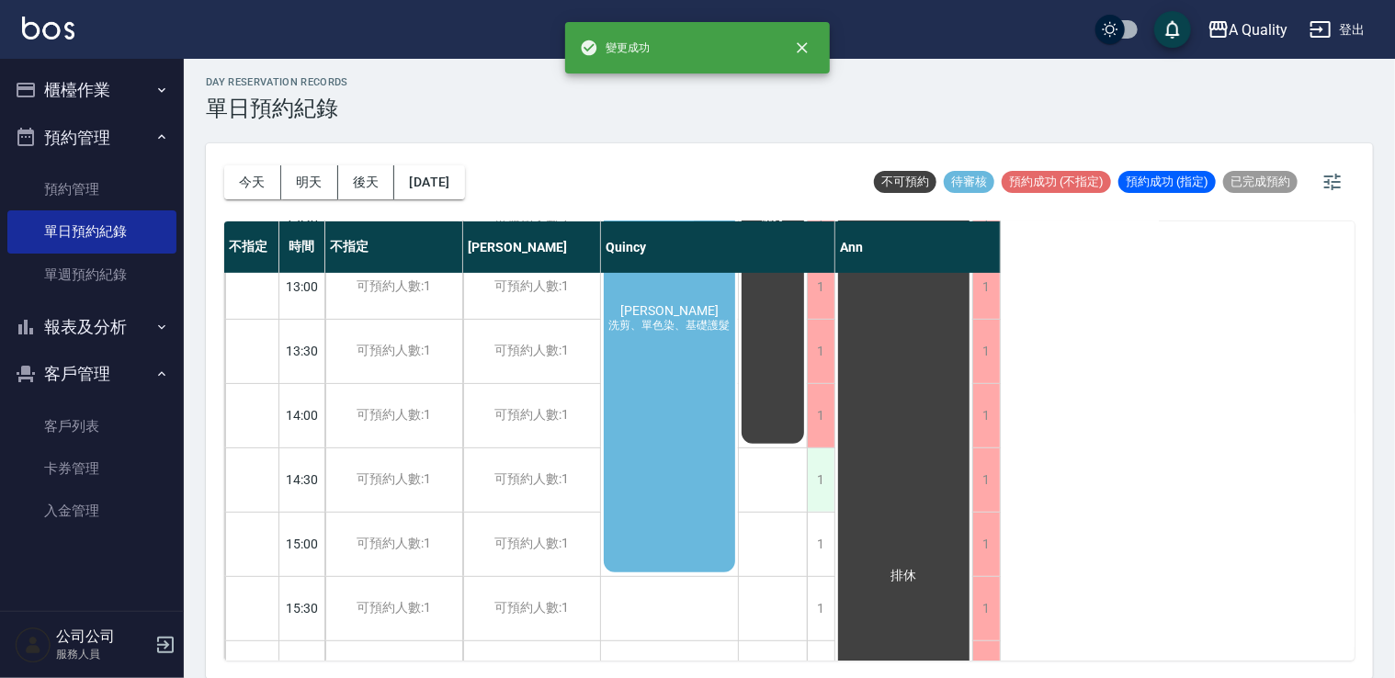
click at [824, 472] on div "1" at bounding box center [821, 479] width 28 height 63
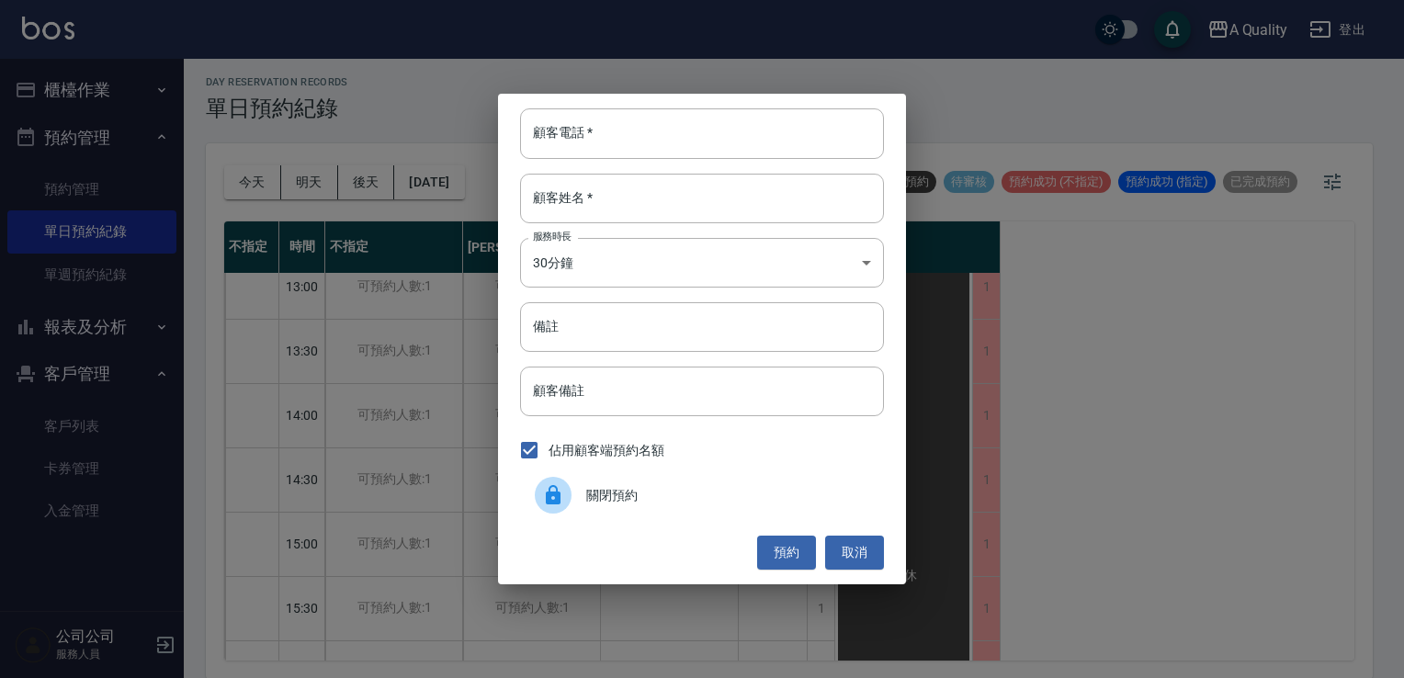
click at [646, 504] on span "關閉預約" at bounding box center [727, 495] width 283 height 19
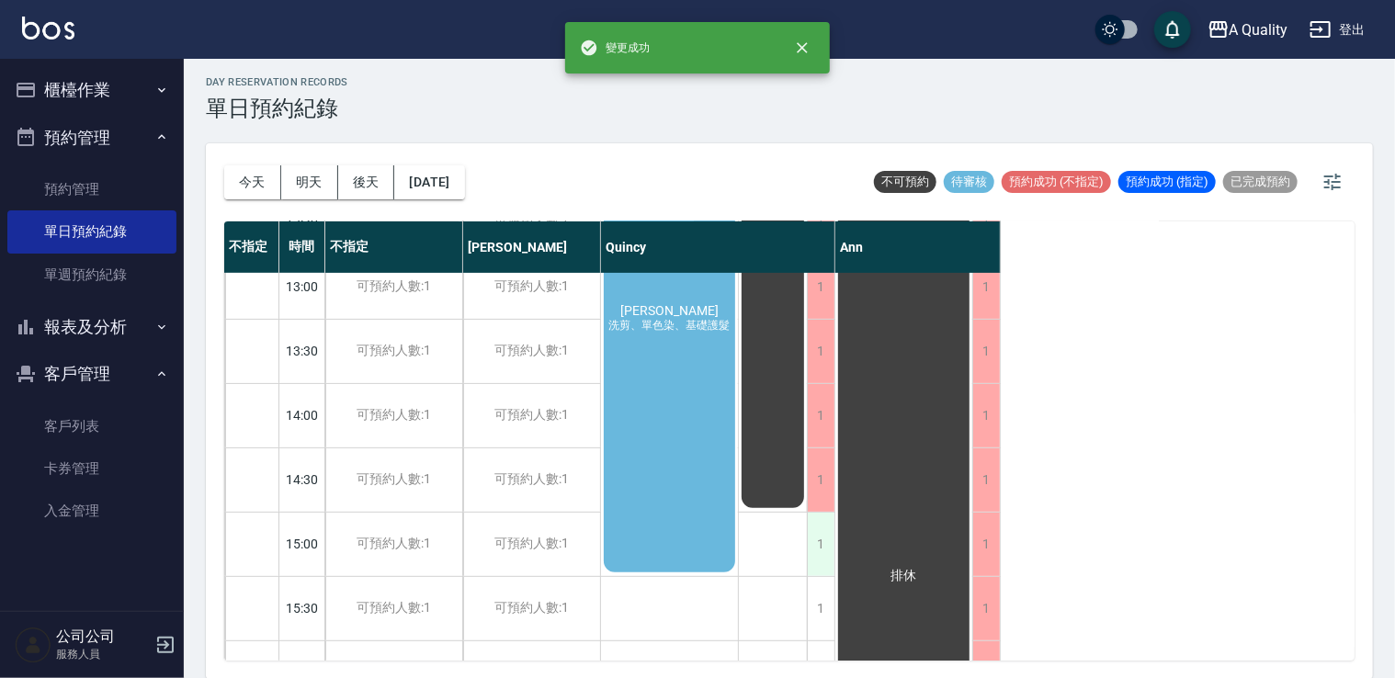
click at [809, 546] on div "1" at bounding box center [821, 544] width 28 height 63
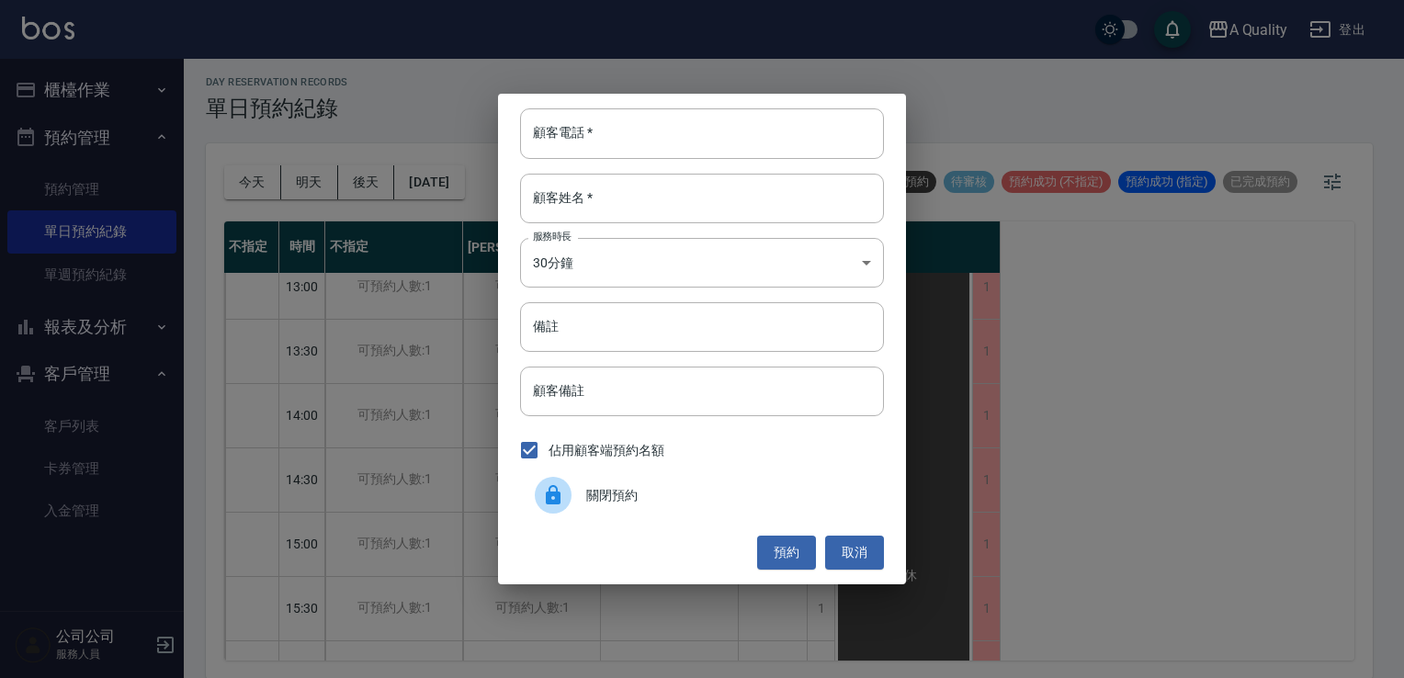
click at [624, 479] on div "關閉預約" at bounding box center [702, 495] width 364 height 51
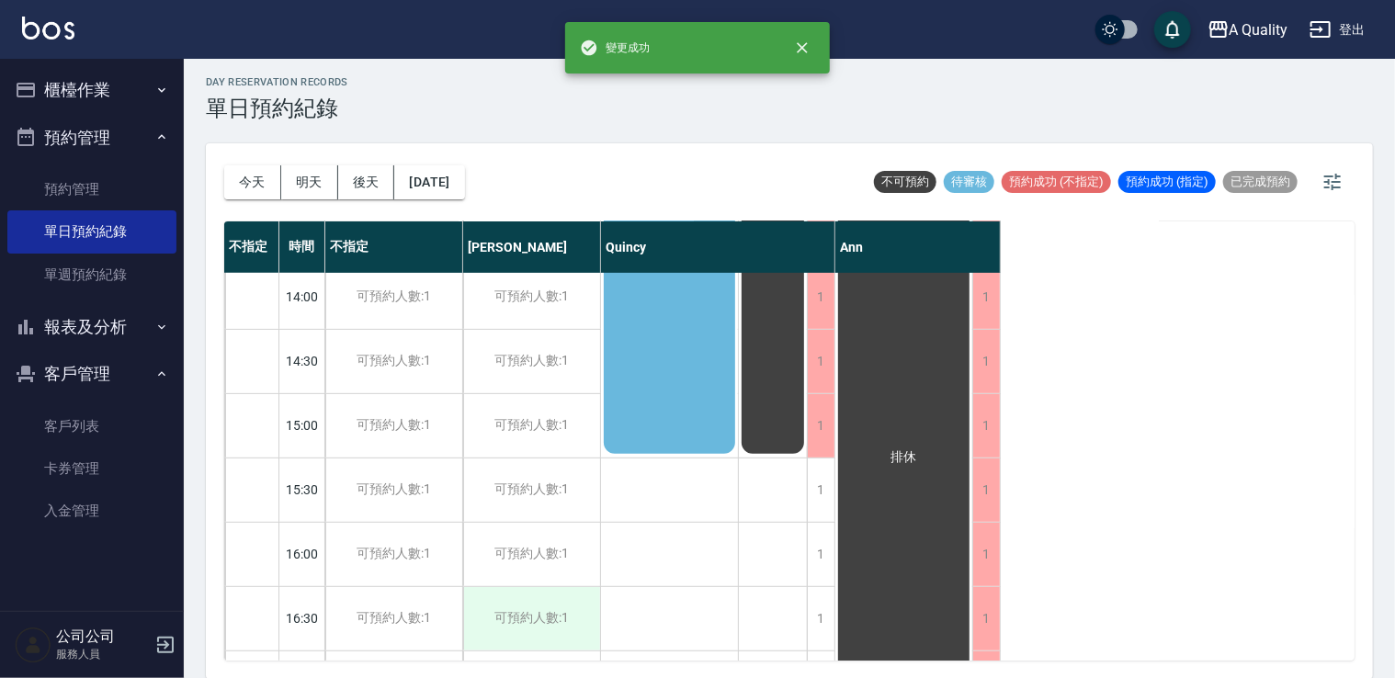
scroll to position [643, 0]
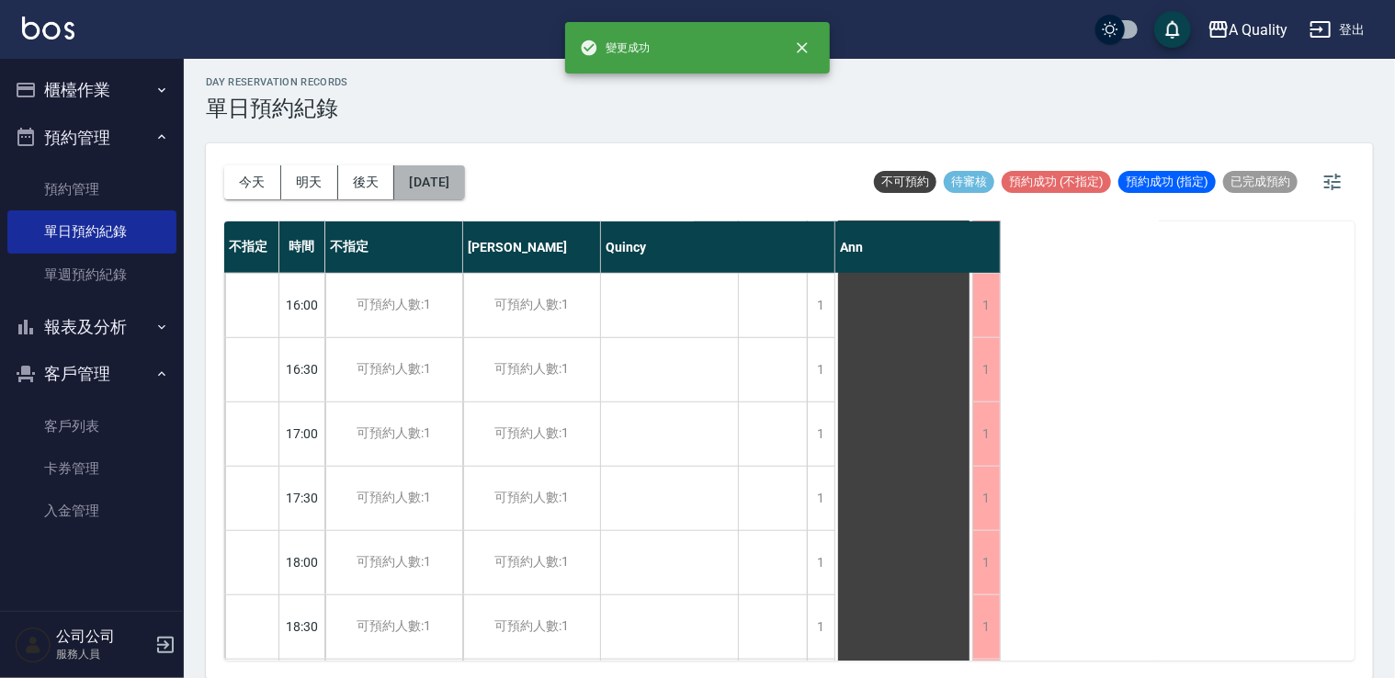
click at [464, 195] on button "[DATE]" at bounding box center [429, 182] width 70 height 34
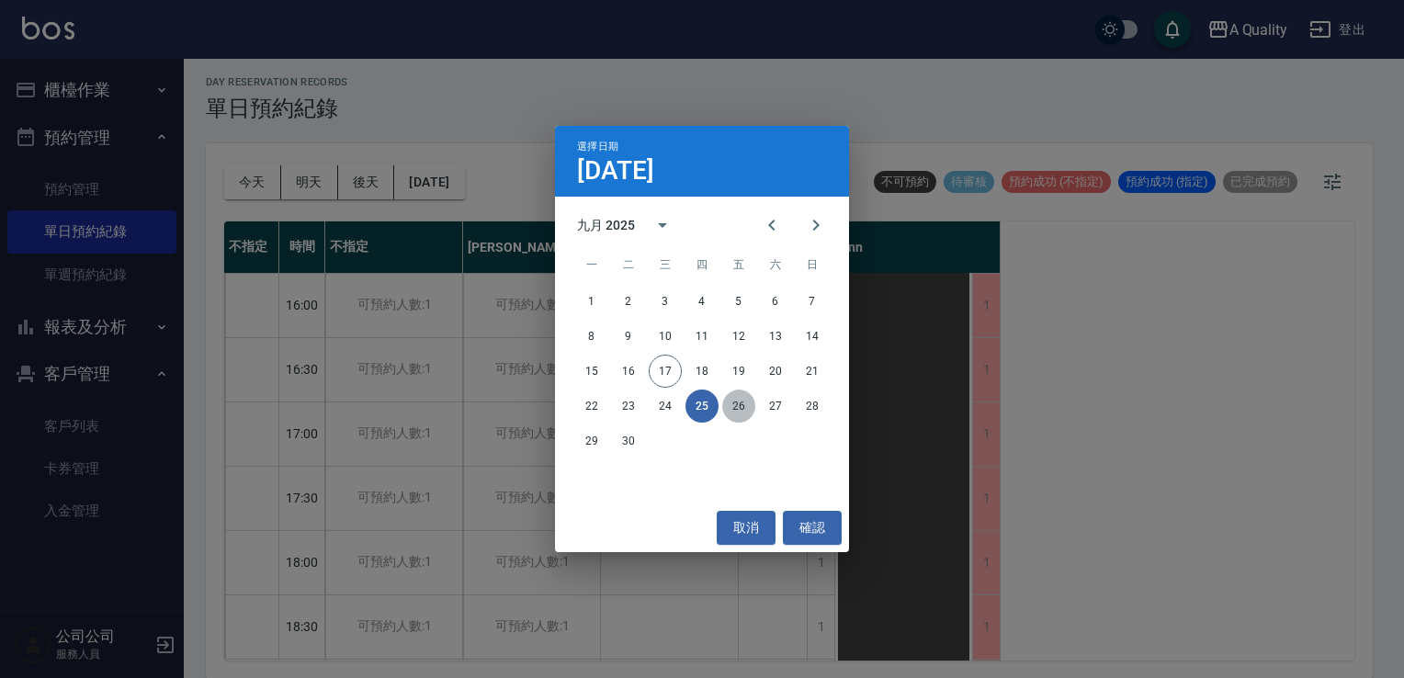
click at [736, 402] on button "26" at bounding box center [738, 406] width 33 height 33
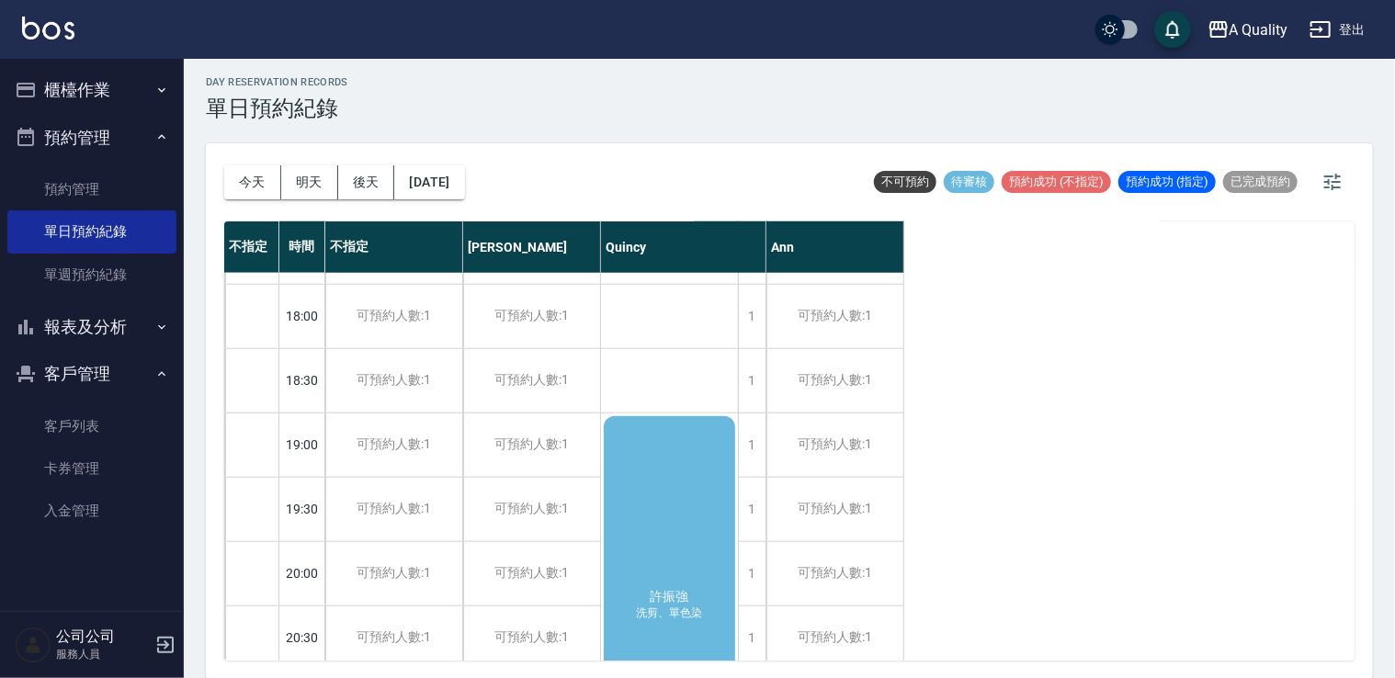
scroll to position [857, 0]
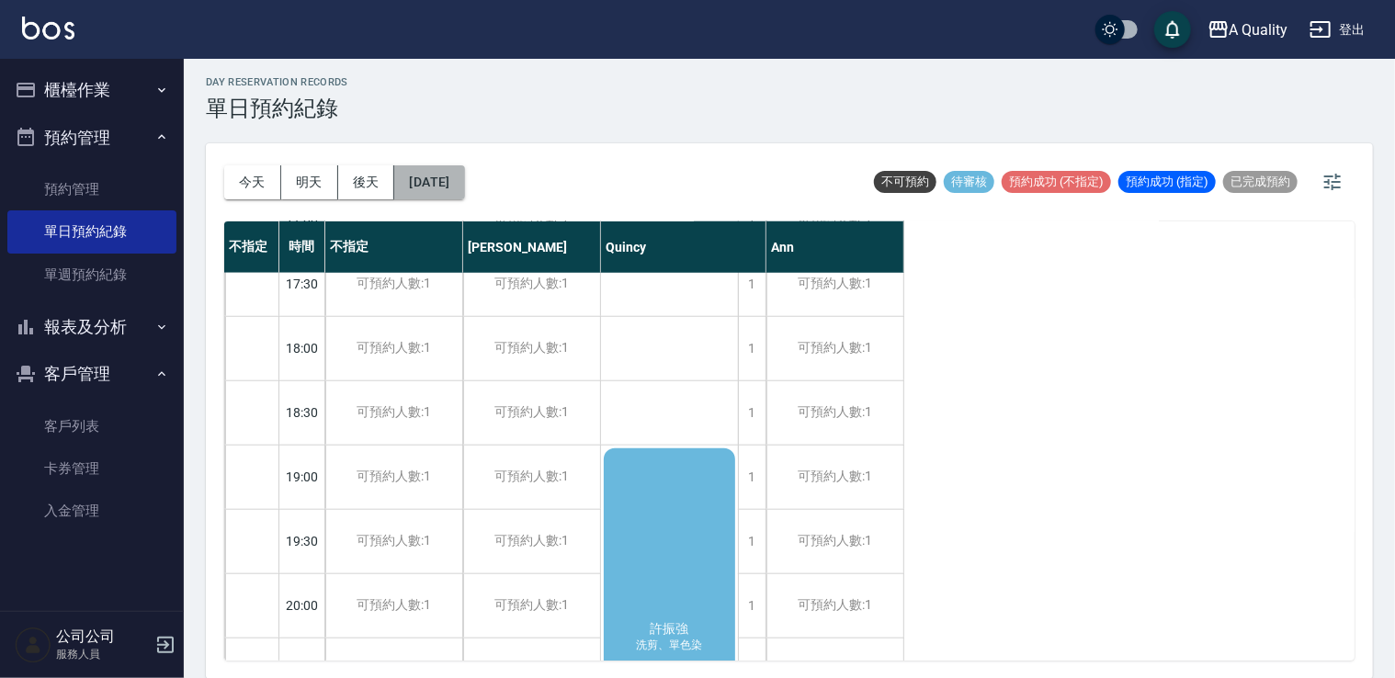
click at [464, 186] on button "[DATE]" at bounding box center [429, 182] width 70 height 34
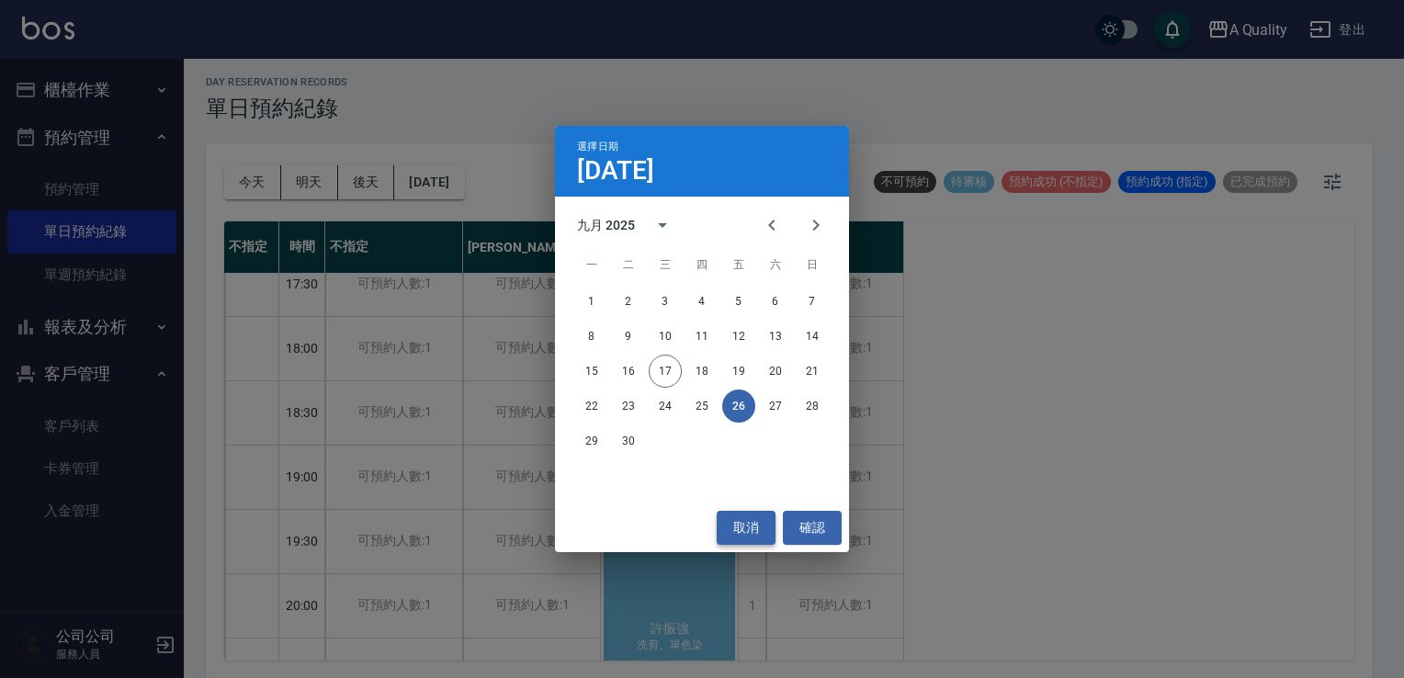
click at [743, 524] on button "取消" at bounding box center [746, 528] width 59 height 34
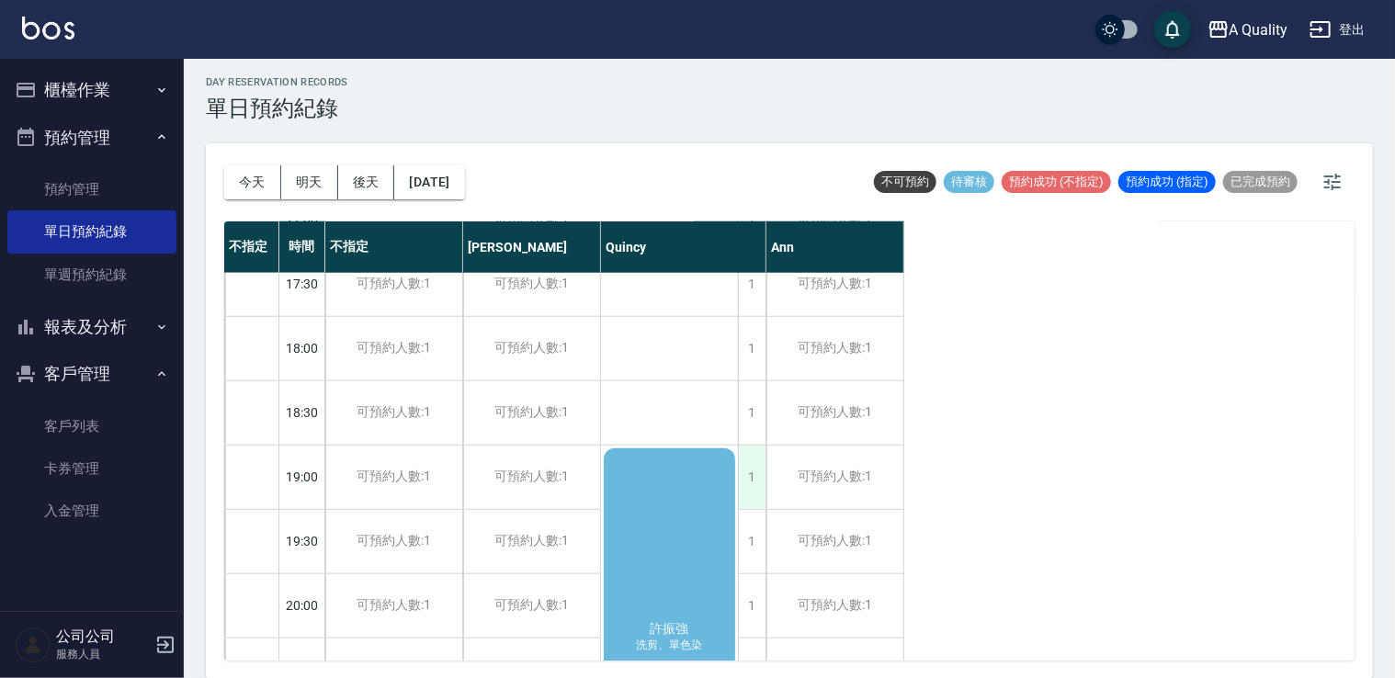
click at [755, 469] on div "1" at bounding box center [752, 477] width 28 height 63
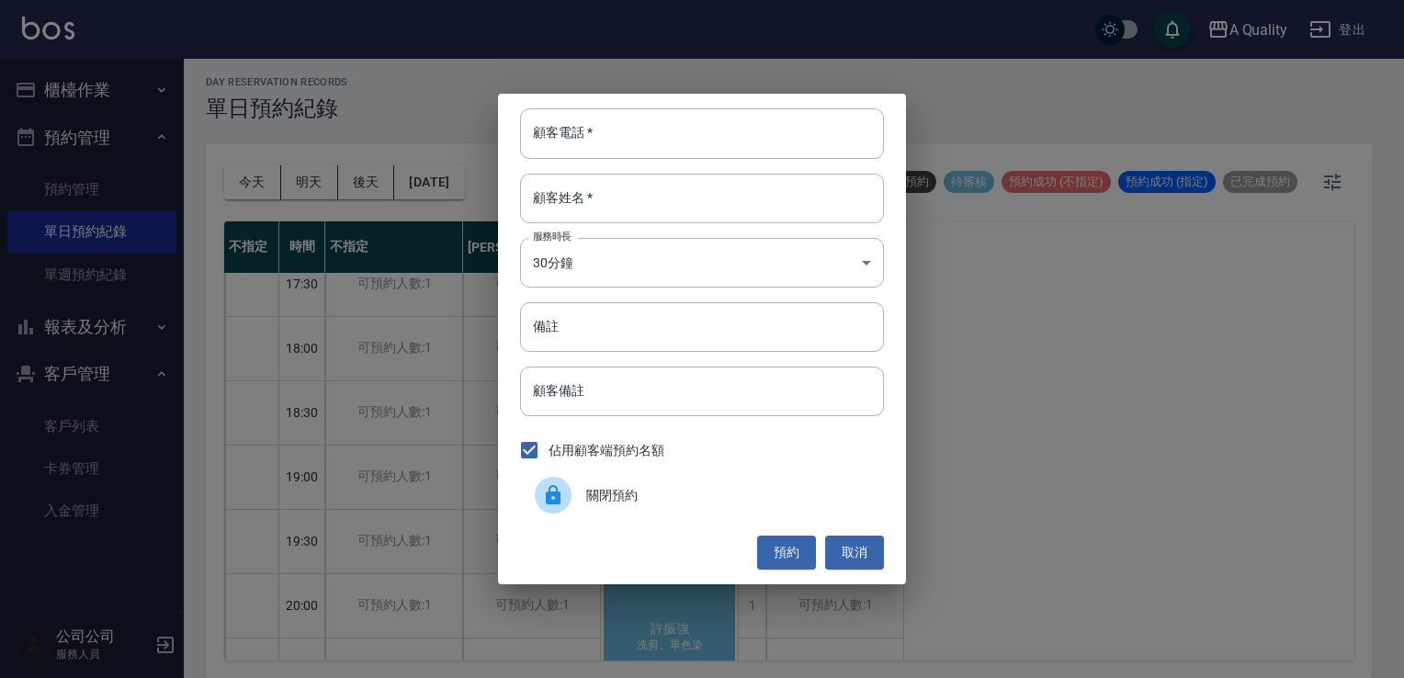
click at [604, 488] on span "關閉預約" at bounding box center [727, 495] width 283 height 19
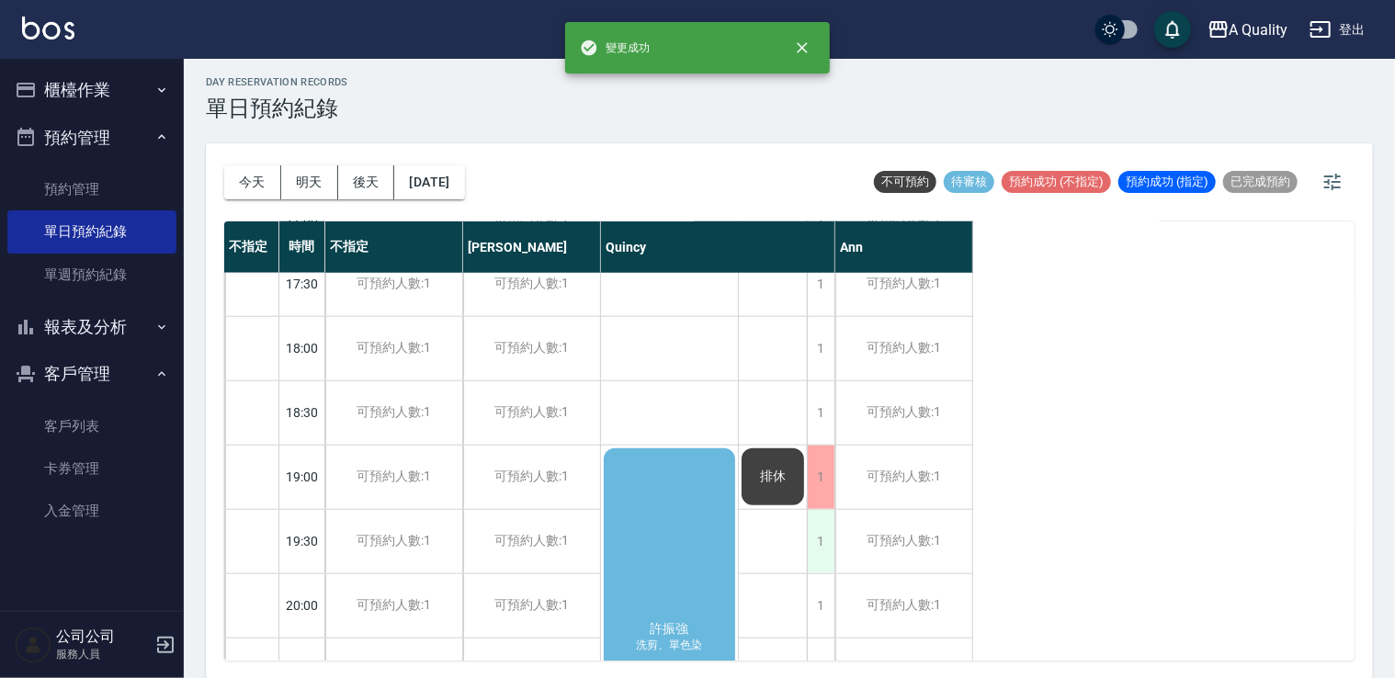
click at [818, 532] on div "1" at bounding box center [821, 541] width 28 height 63
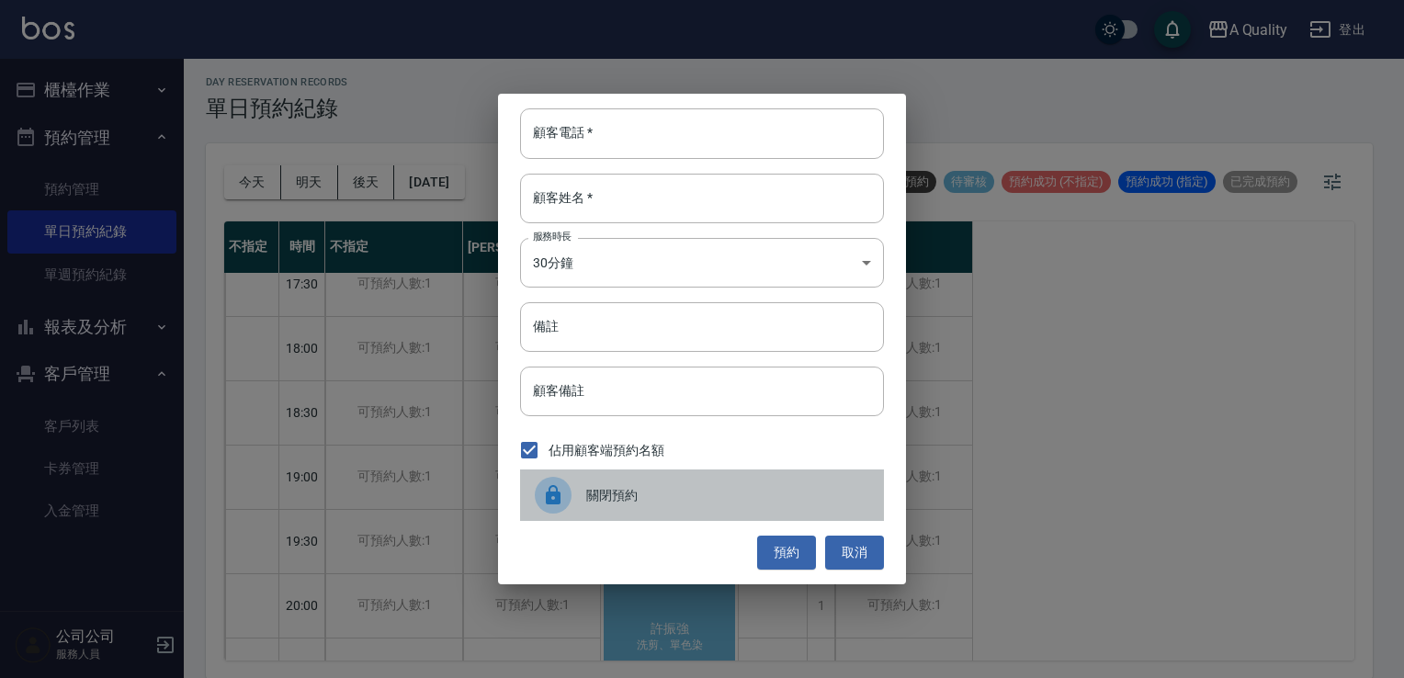
click at [665, 501] on span "關閉預約" at bounding box center [727, 495] width 283 height 19
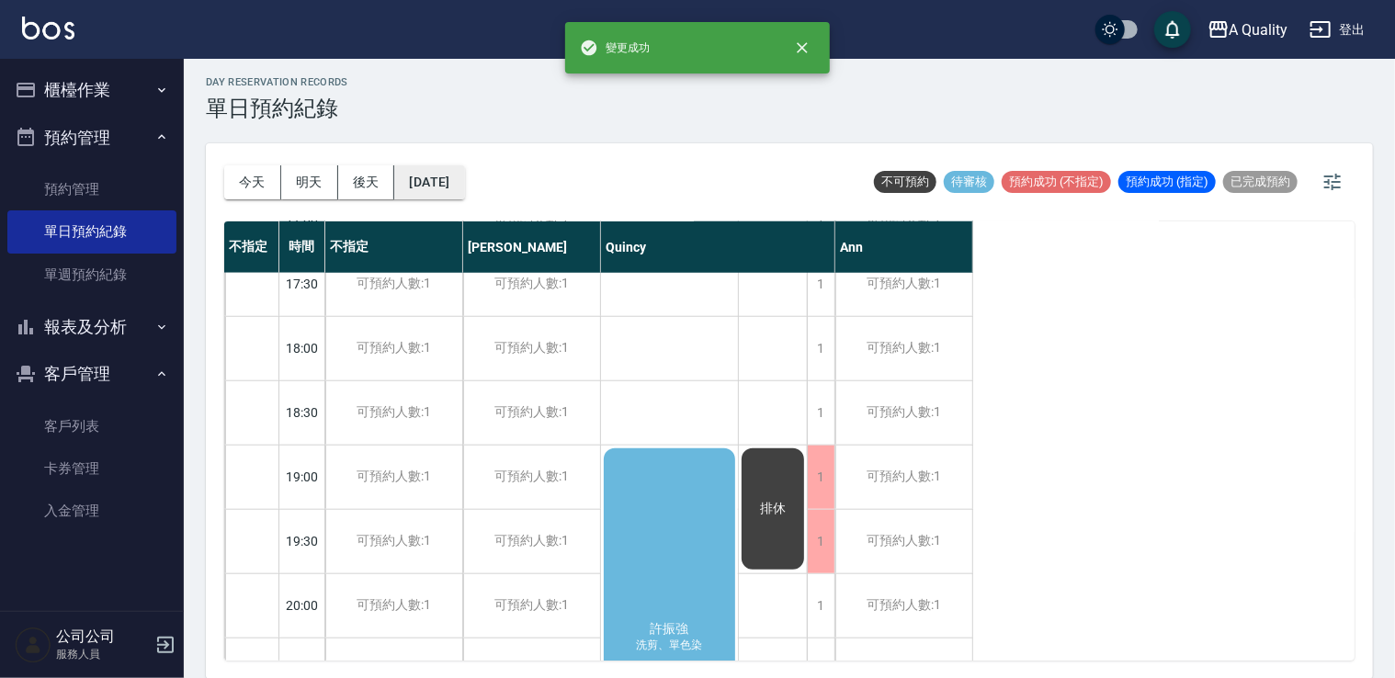
click at [447, 189] on button "[DATE]" at bounding box center [429, 182] width 70 height 34
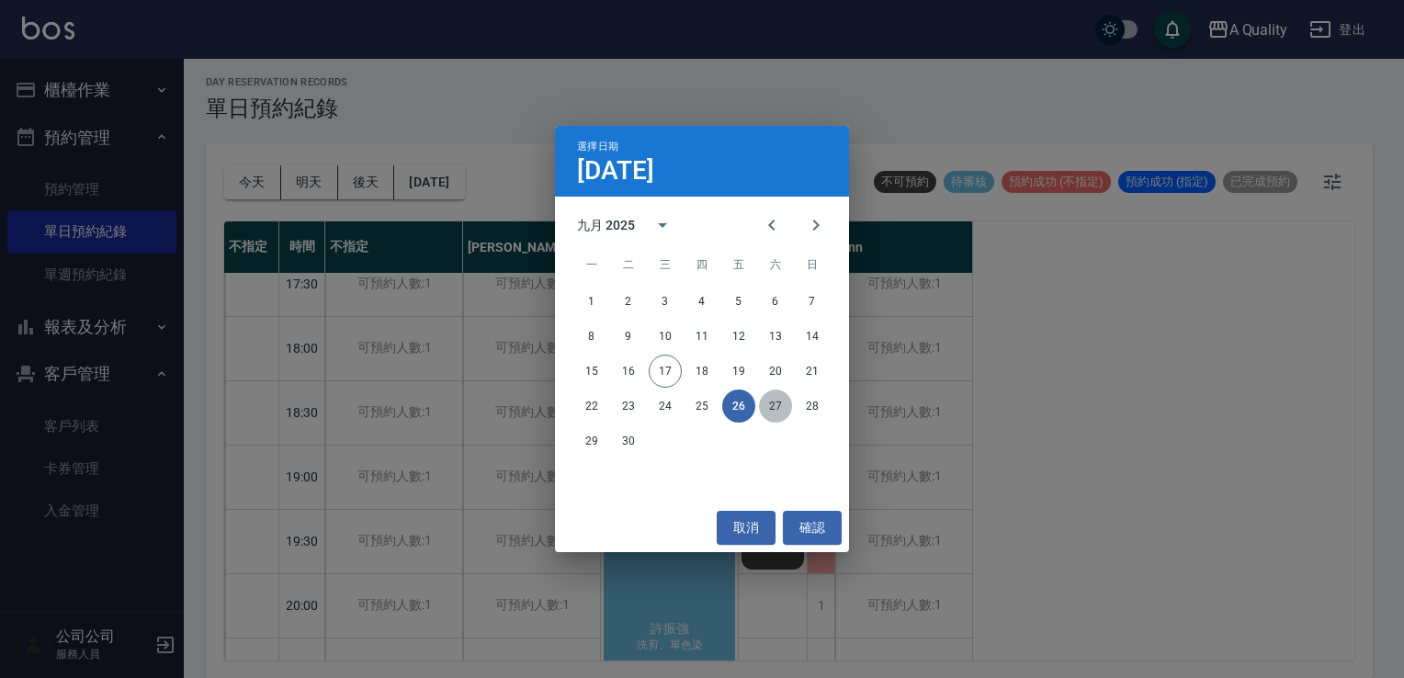
click at [772, 408] on button "27" at bounding box center [775, 406] width 33 height 33
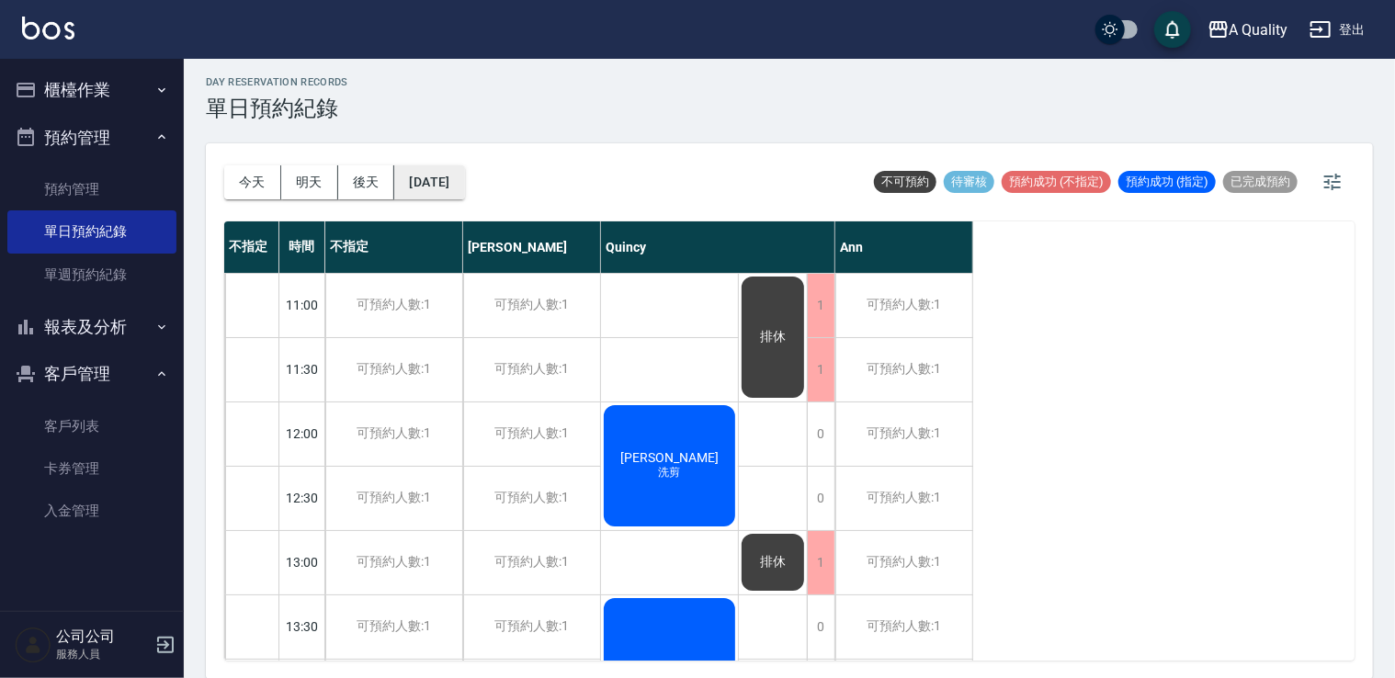
click at [459, 178] on button "[DATE]" at bounding box center [429, 182] width 70 height 34
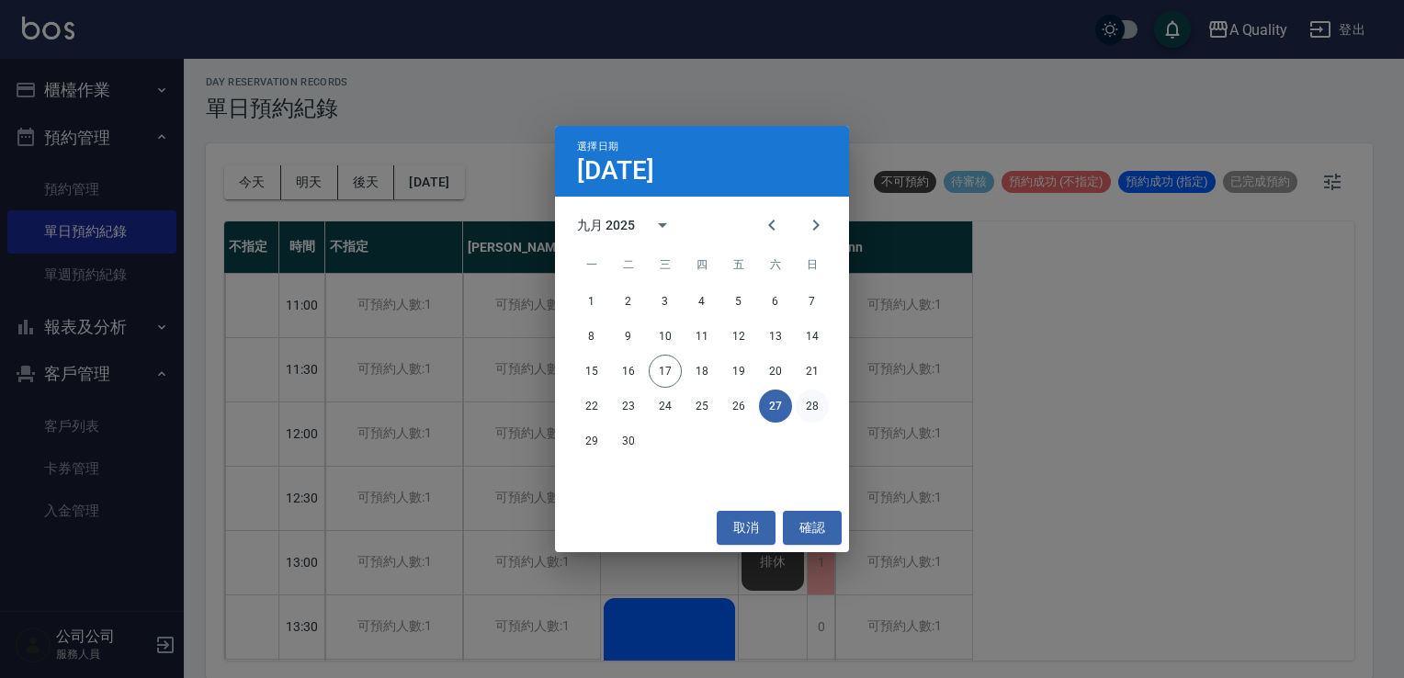
click at [816, 410] on button "28" at bounding box center [812, 406] width 33 height 33
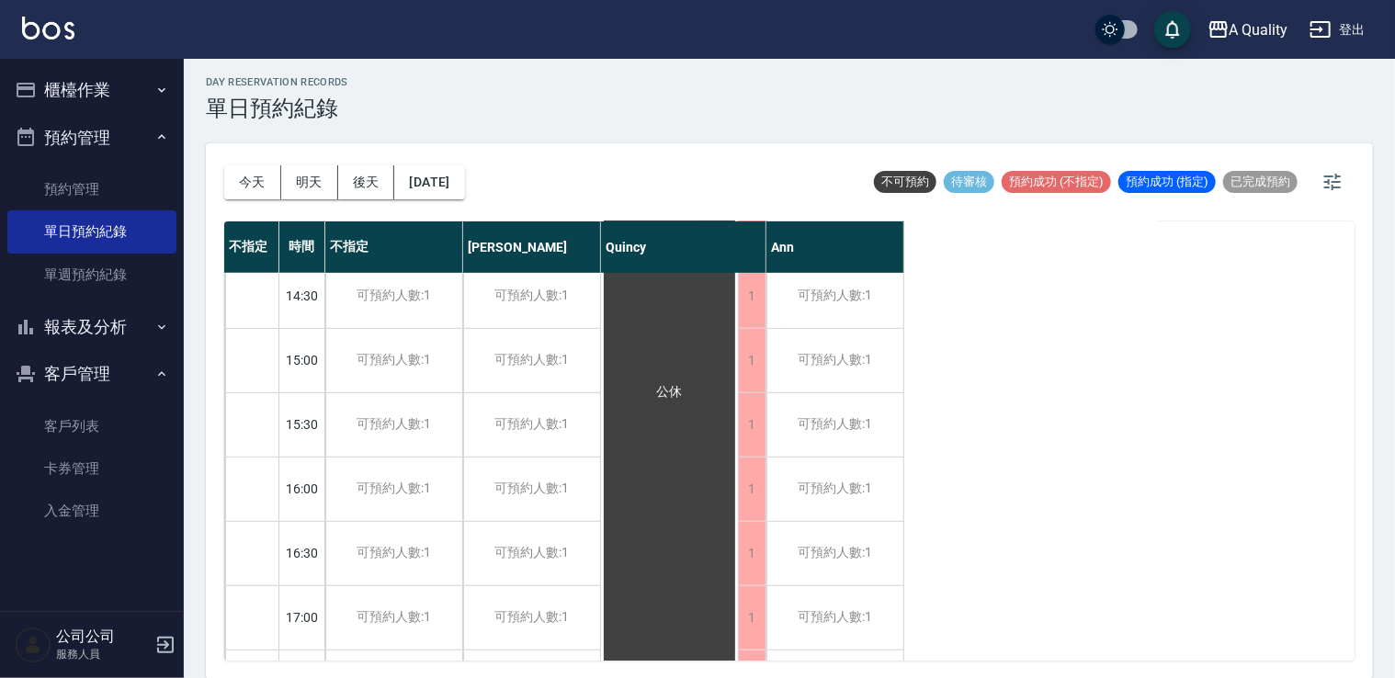
scroll to position [784, 0]
